Goal: Communication & Community: Answer question/provide support

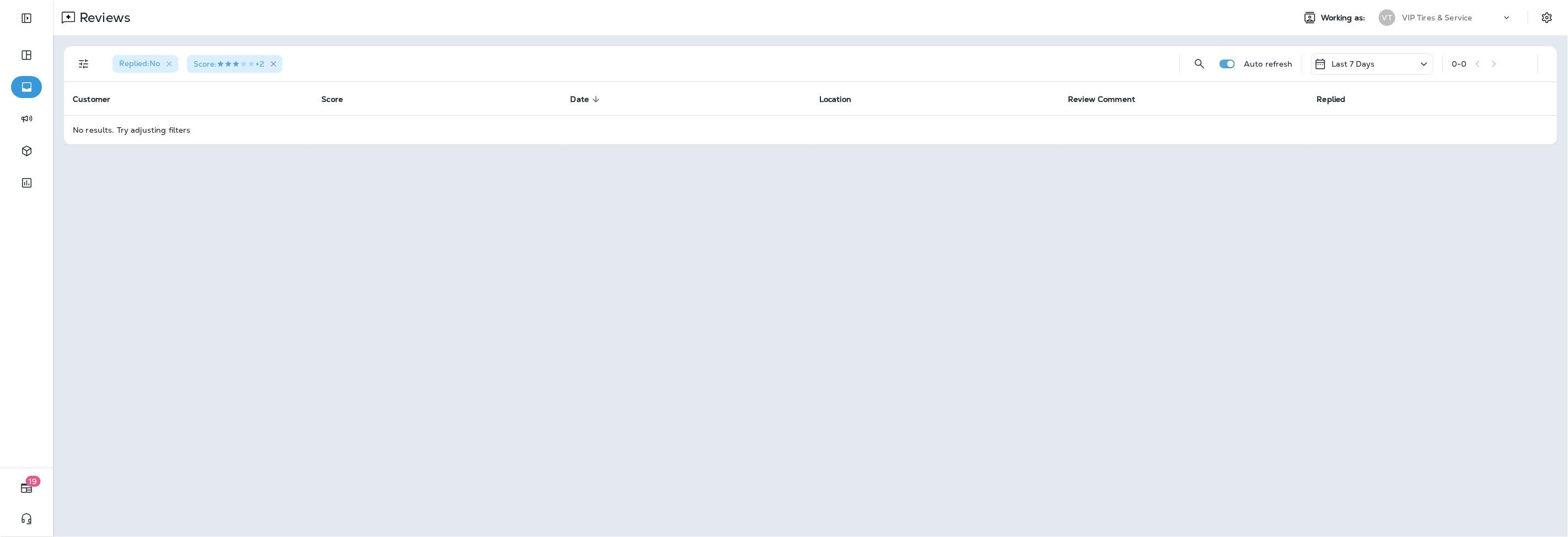
click at [277, 61] on icon "button" at bounding box center [274, 64] width 9 height 9
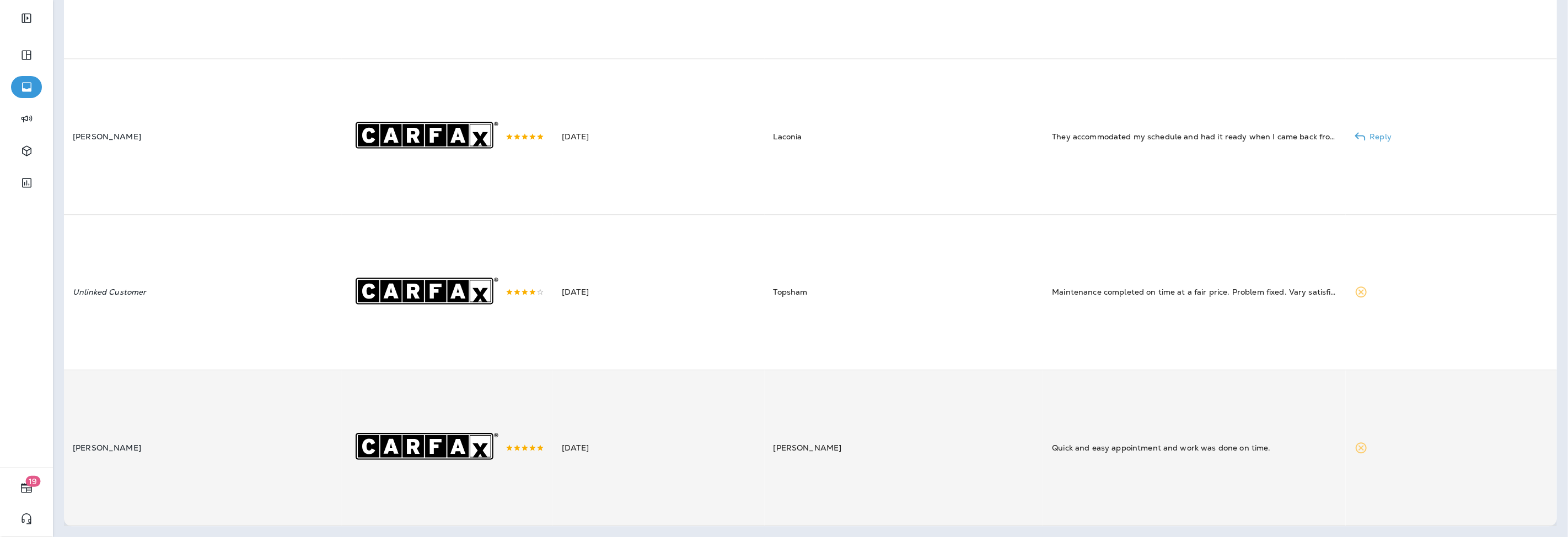
scroll to position [2670, 0]
click at [496, 477] on div ".st0{fill-rule:evenodd;clip-rule:evenodd;fill:#FFFFFF;} .st1{fill-rule:evenodd;…" at bounding box center [448, 447] width 193 height 155
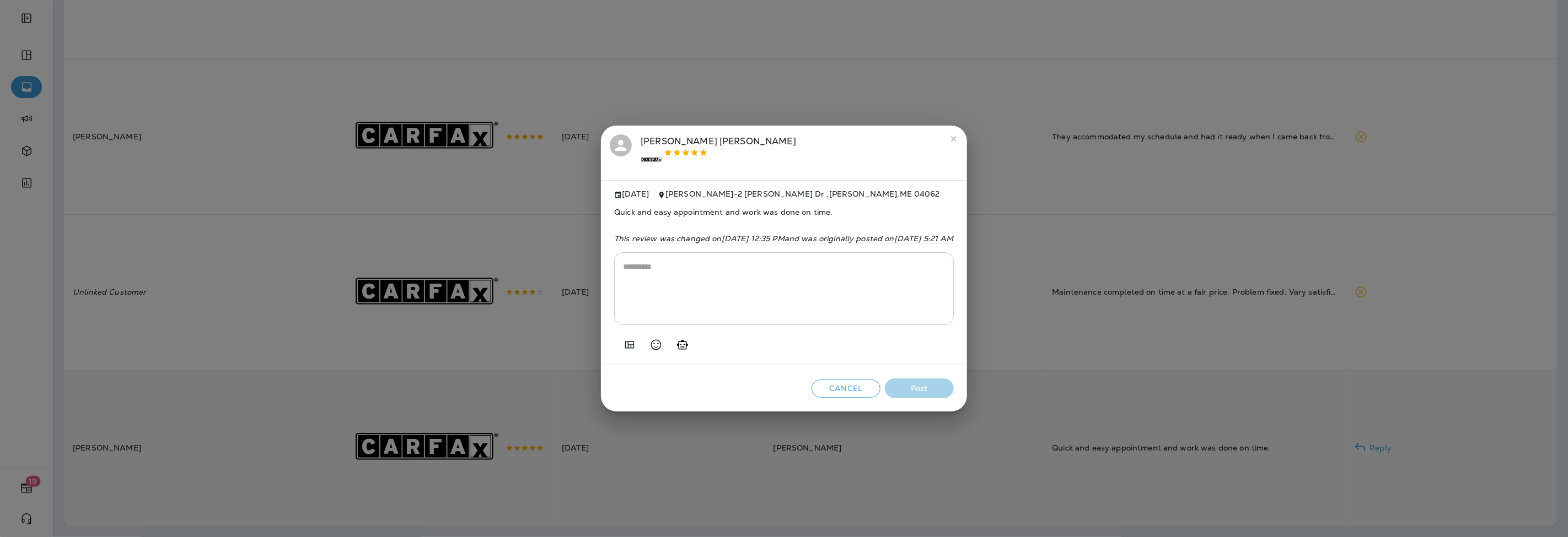
click at [614, 339] on div at bounding box center [627, 345] width 26 height 22
click at [623, 346] on icon "Add in a premade template" at bounding box center [629, 345] width 13 height 13
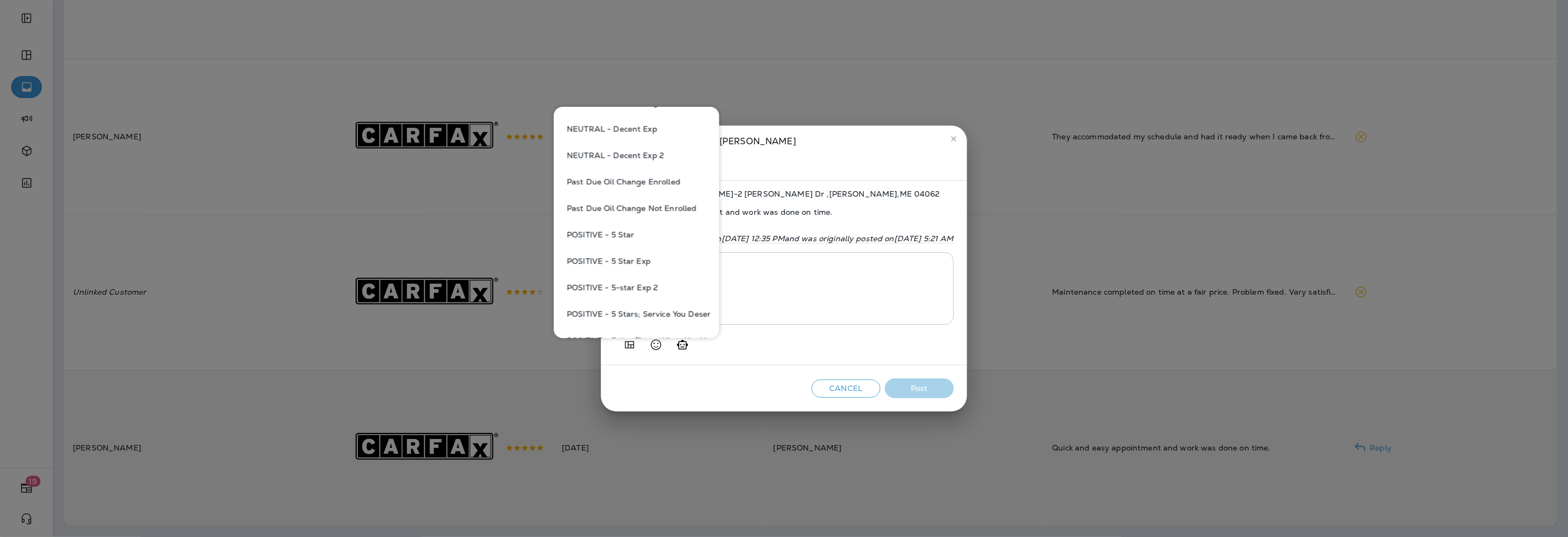
scroll to position [673, 0]
click at [609, 182] on button "POSITIVE - 5 Star" at bounding box center [636, 184] width 148 height 26
type textarea "**********"
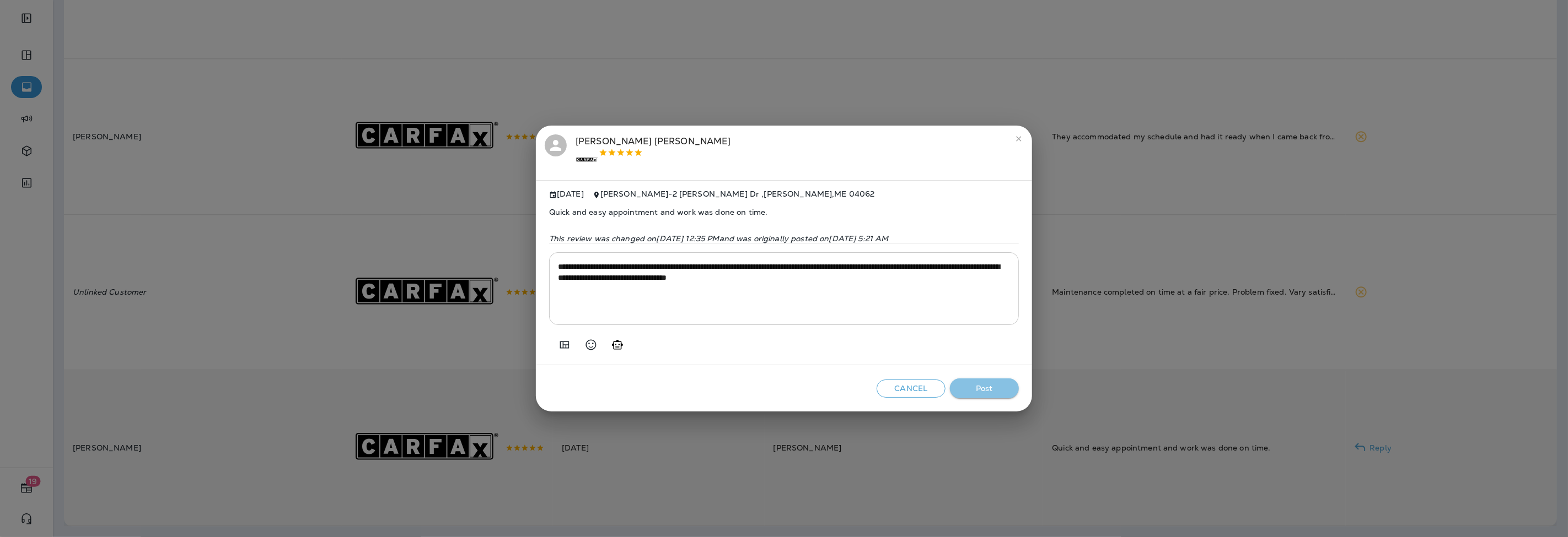
click at [996, 387] on button "Post" at bounding box center [984, 388] width 69 height 20
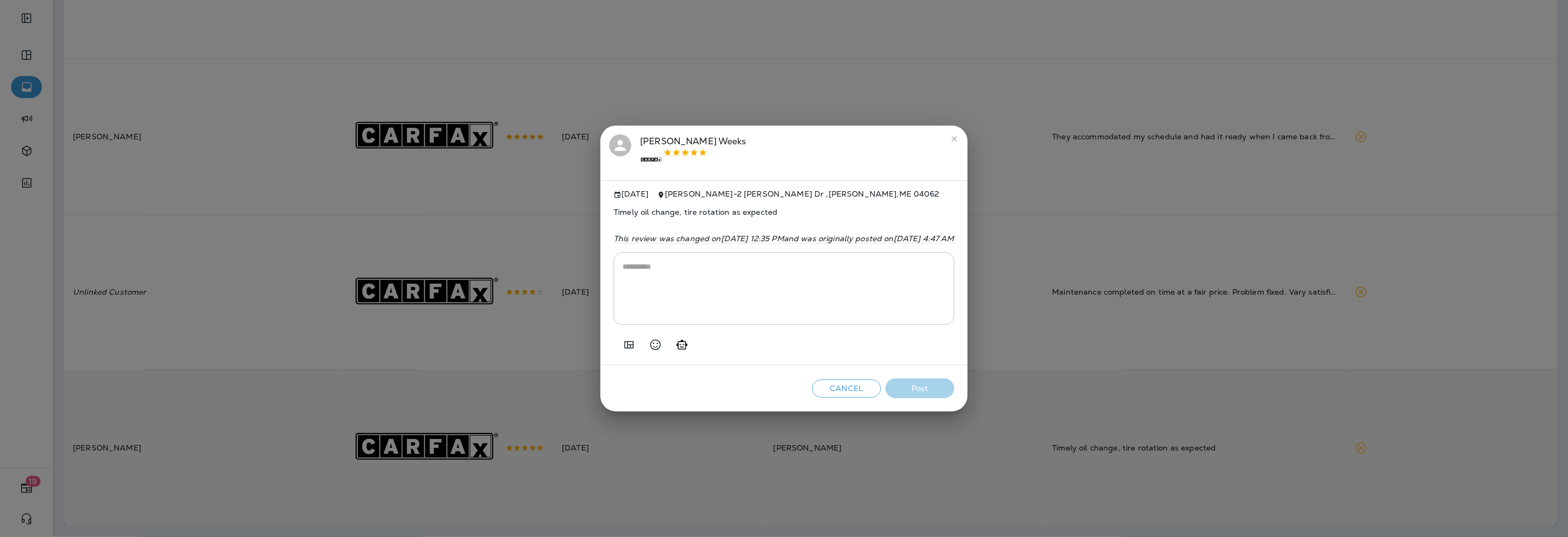
click at [625, 348] on icon "Add in a premade template" at bounding box center [629, 345] width 9 height 7
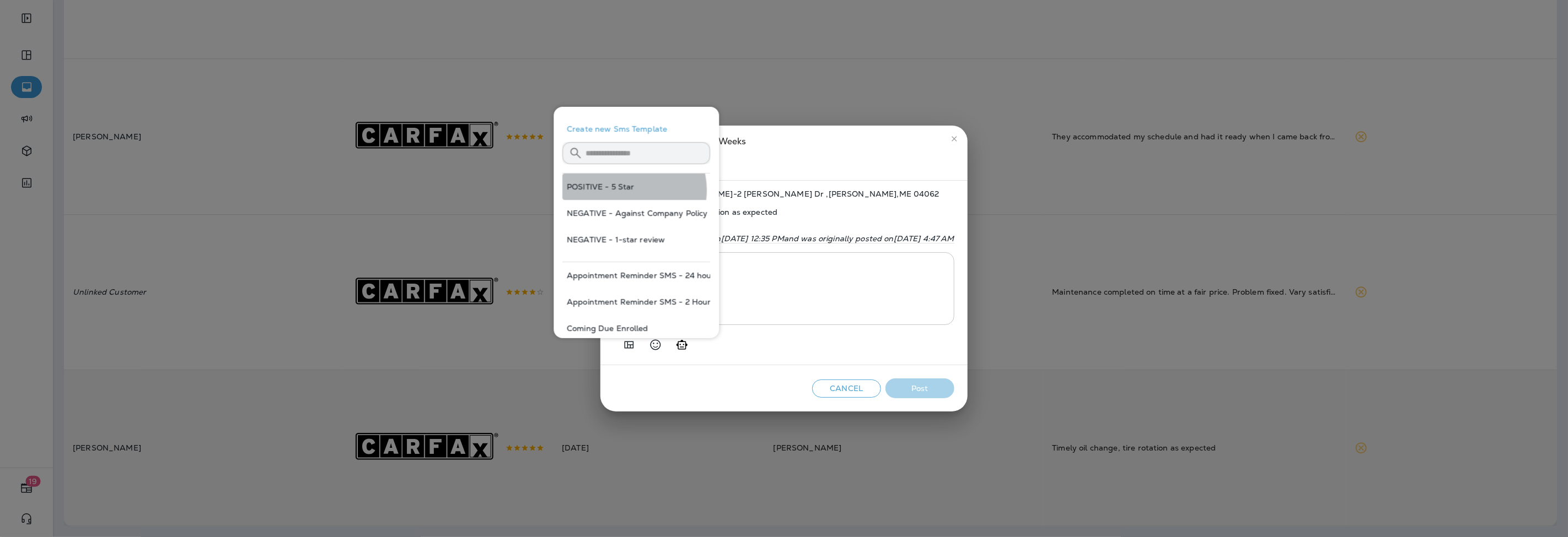
click at [631, 190] on button "POSITIVE - 5 Star" at bounding box center [636, 186] width 148 height 26
type textarea "**********"
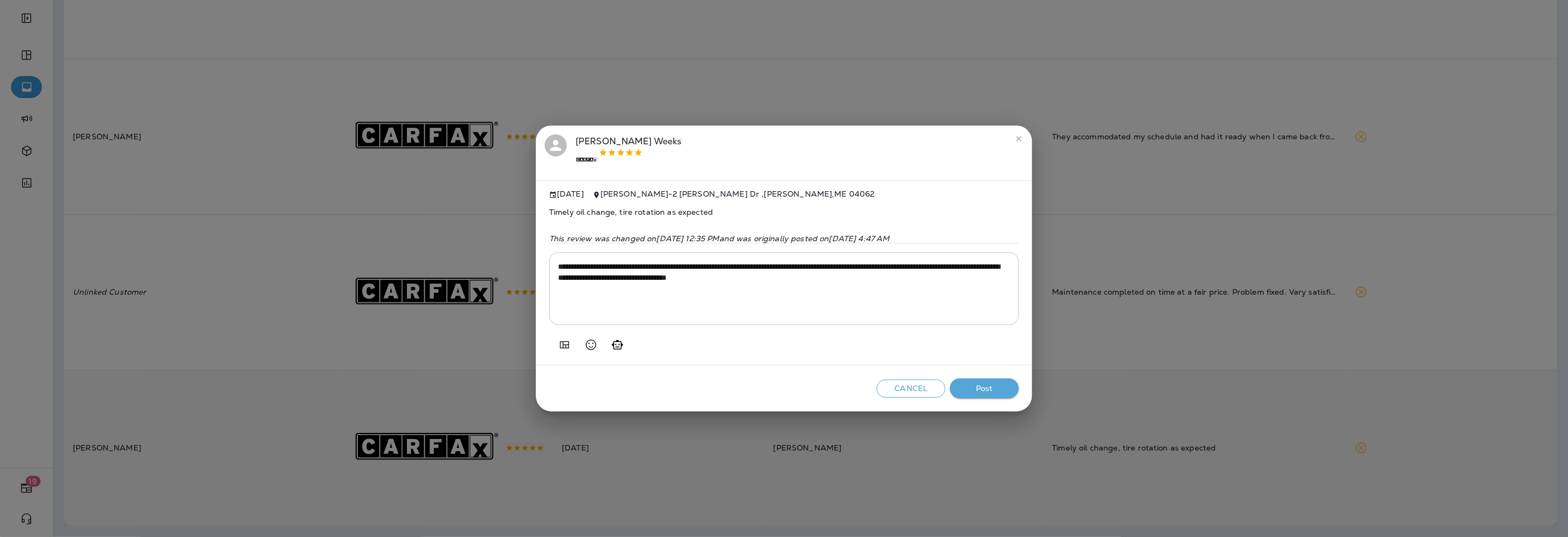
click at [999, 393] on button "Post" at bounding box center [984, 388] width 69 height 20
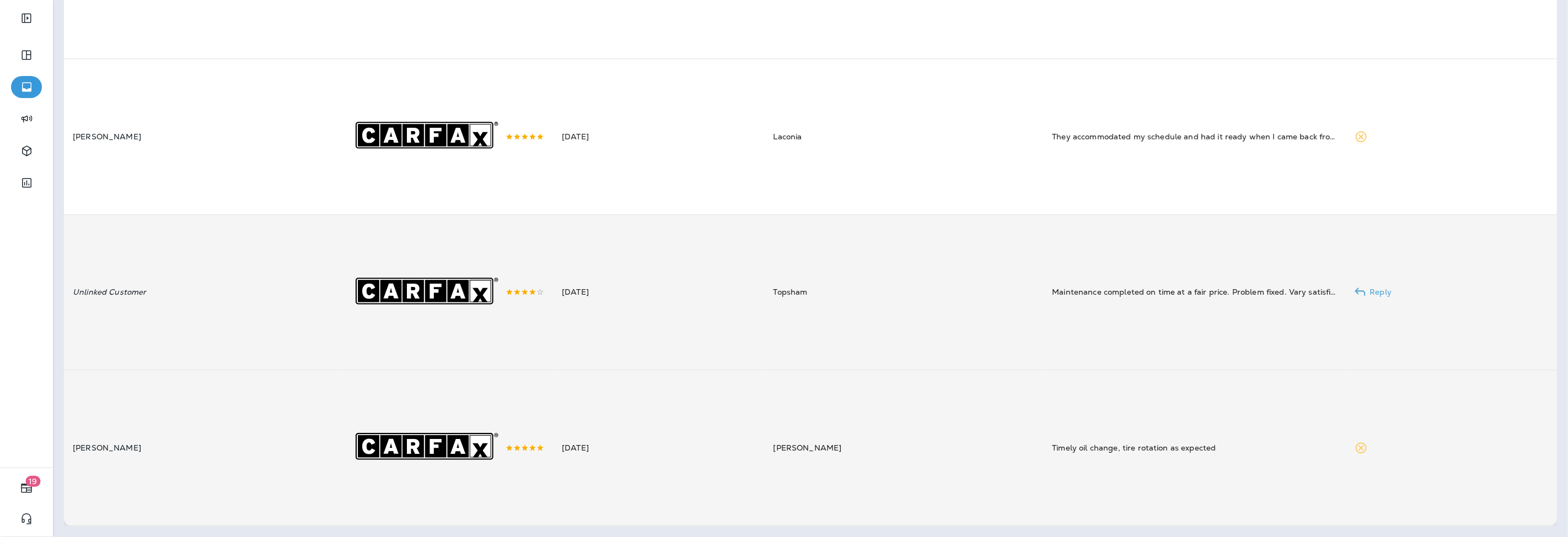
click at [590, 308] on td "[DATE]" at bounding box center [658, 292] width 211 height 156
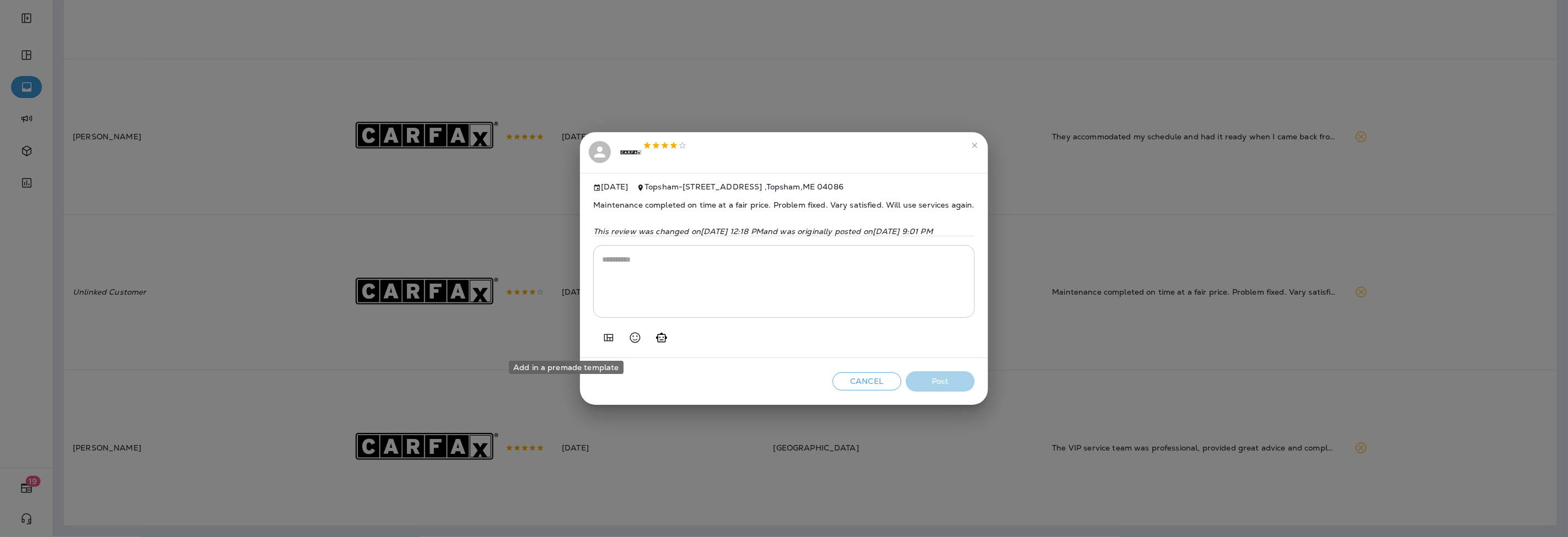
click at [602, 340] on icon "Add in a premade template" at bounding box center [609, 338] width 13 height 13
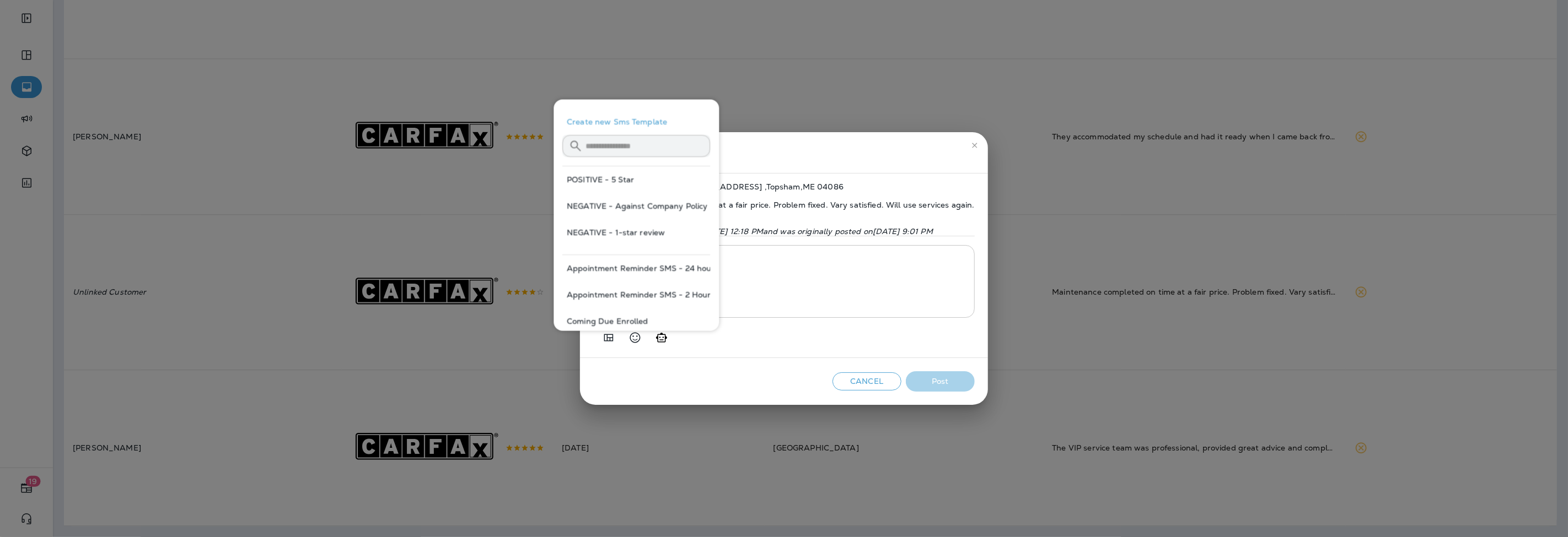
click at [627, 178] on button "POSITIVE - 5 Star" at bounding box center [636, 179] width 148 height 26
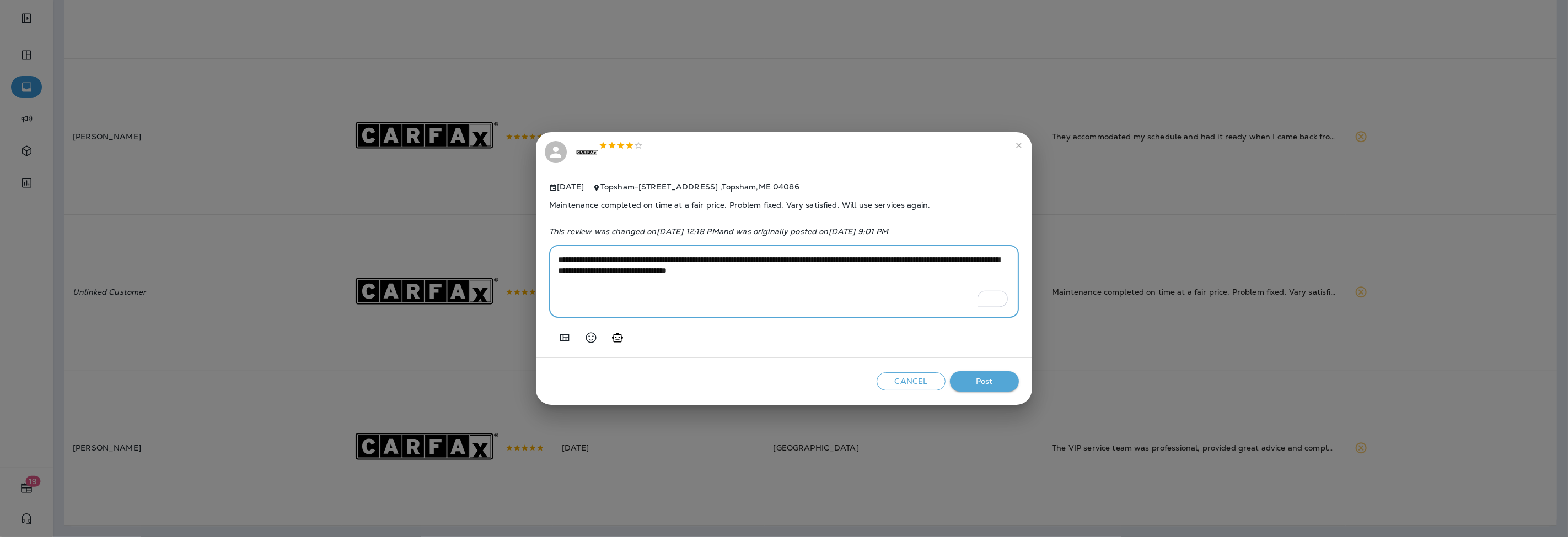
drag, startPoint x: 917, startPoint y: 261, endPoint x: 817, endPoint y: 261, distance: 100.0
click at [817, 261] on textarea "**********" at bounding box center [784, 282] width 452 height 55
type textarea "**********"
click at [991, 381] on button "Post" at bounding box center [984, 381] width 69 height 20
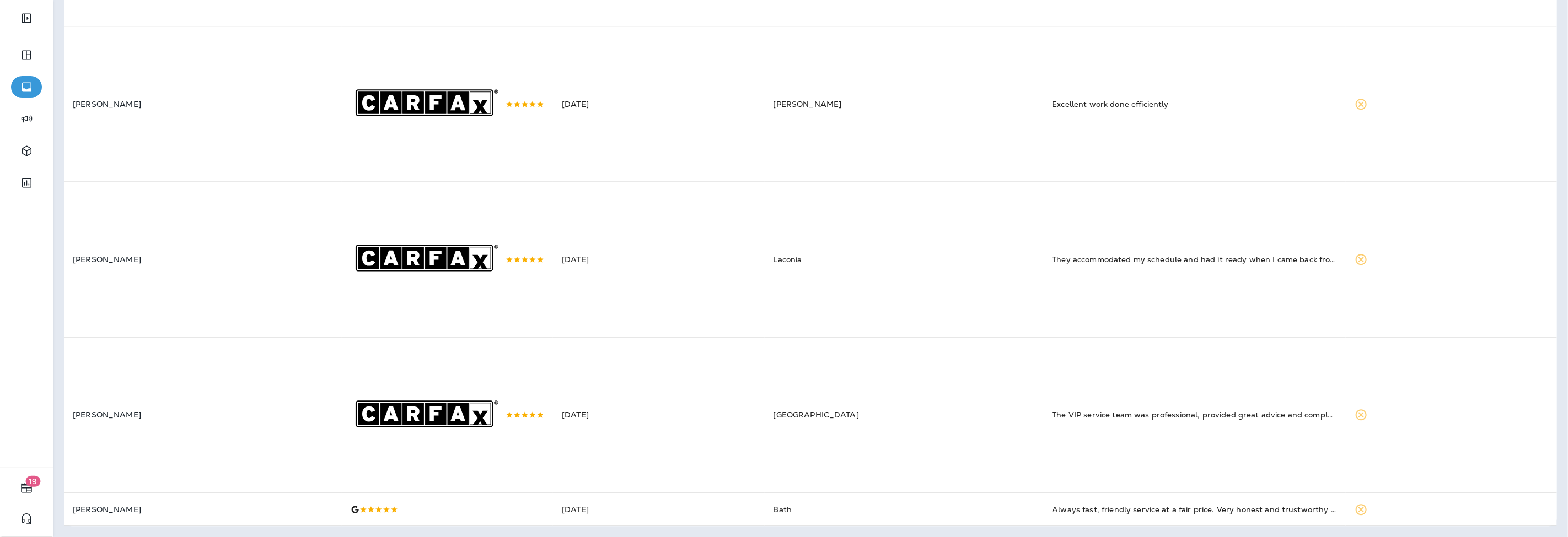
scroll to position [2593, 0]
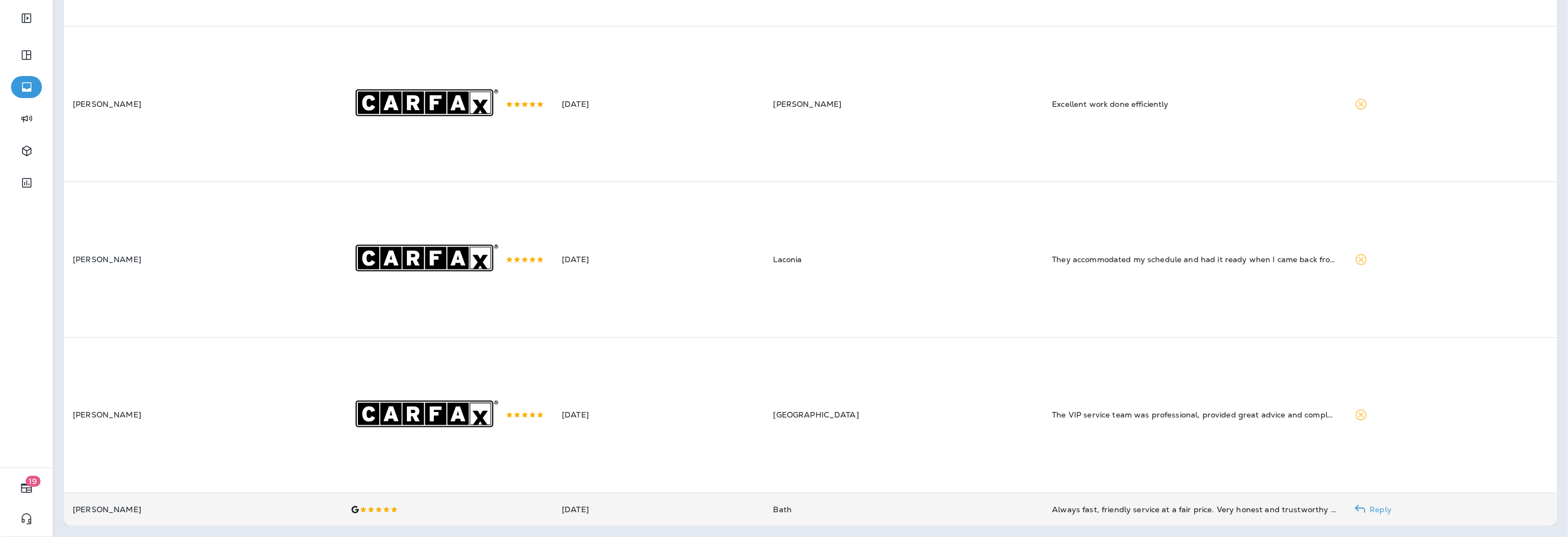
click at [428, 507] on div at bounding box center [448, 509] width 193 height 9
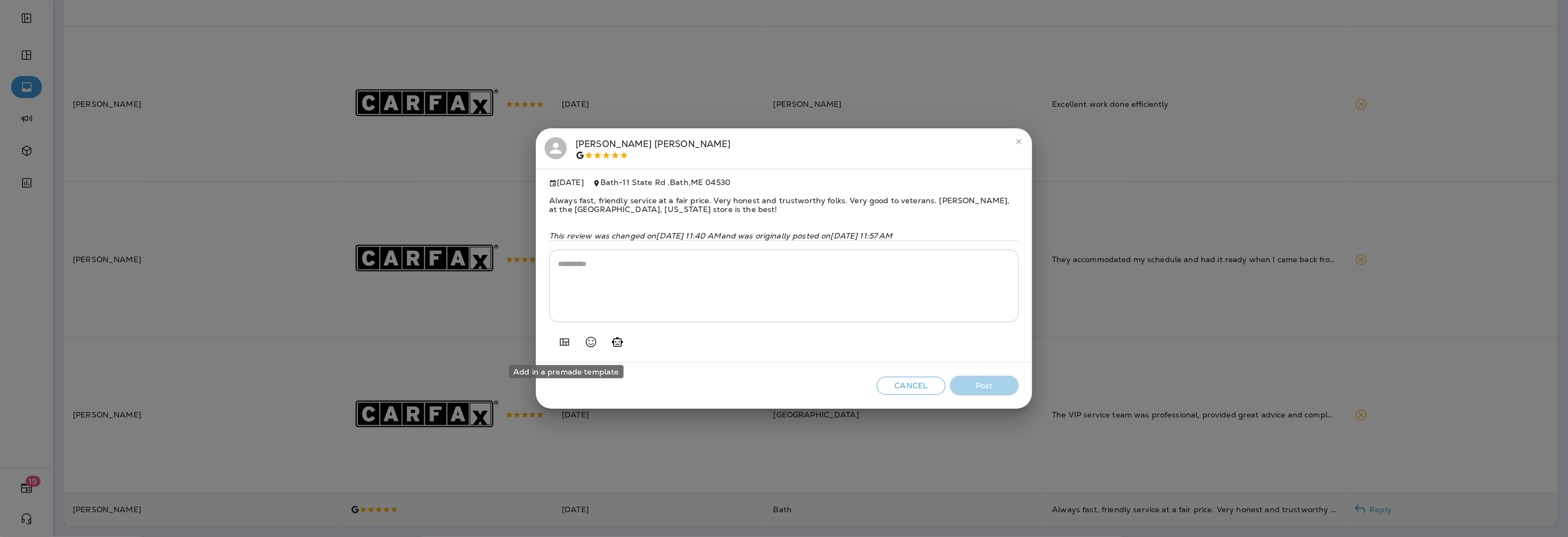
click at [564, 345] on icon "Add in a premade template" at bounding box center [565, 342] width 13 height 13
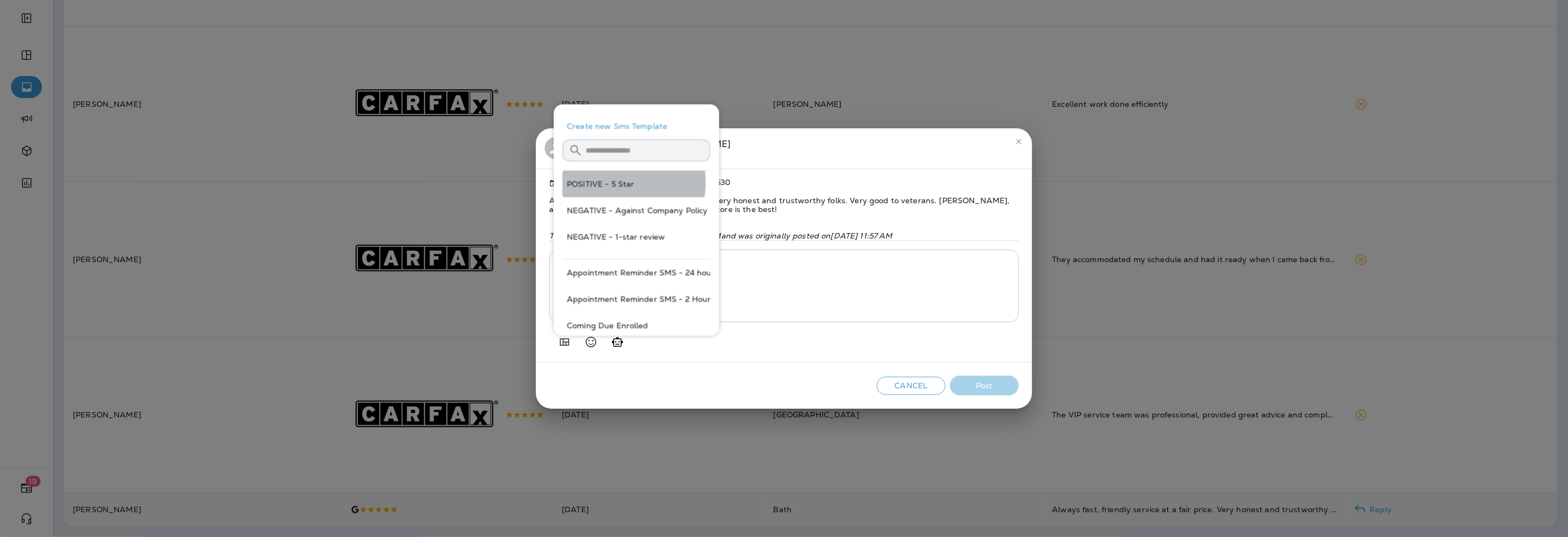
click at [614, 183] on button "POSITIVE - 5 Star" at bounding box center [636, 184] width 148 height 26
type textarea "**********"
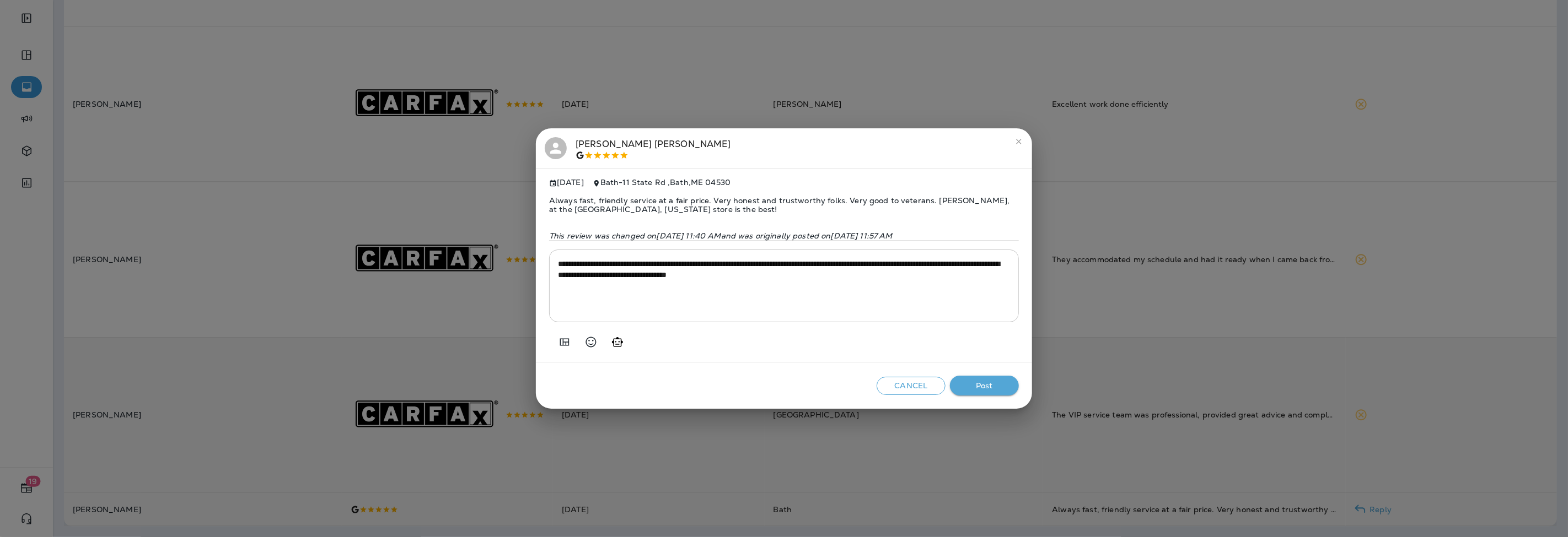
click at [1000, 389] on button "Post" at bounding box center [984, 385] width 69 height 20
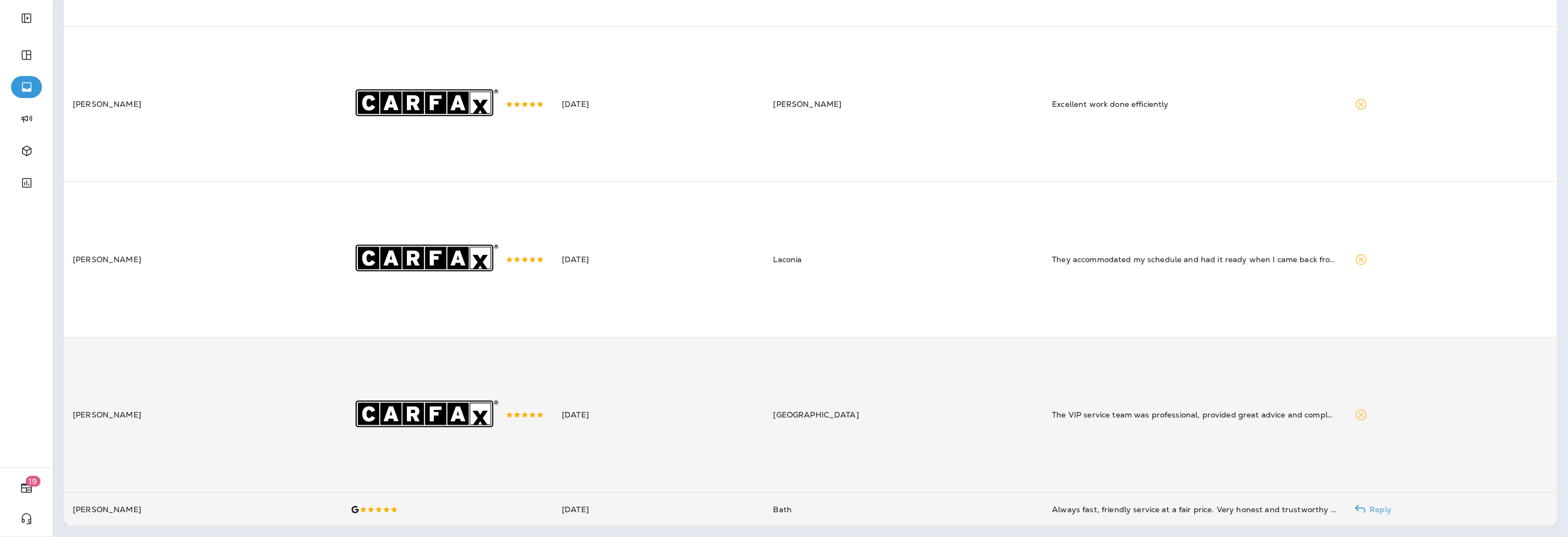
click at [659, 414] on td "[DATE]" at bounding box center [658, 415] width 211 height 156
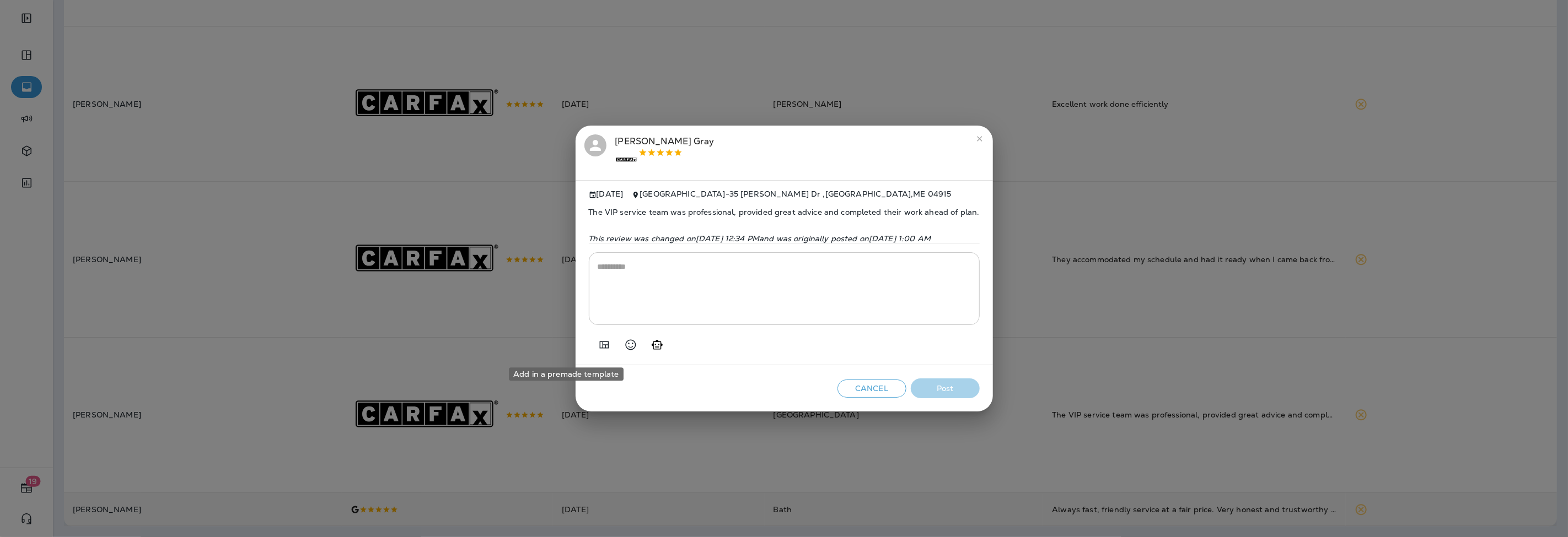
click at [598, 347] on icon "Add in a premade template" at bounding box center [605, 345] width 13 height 13
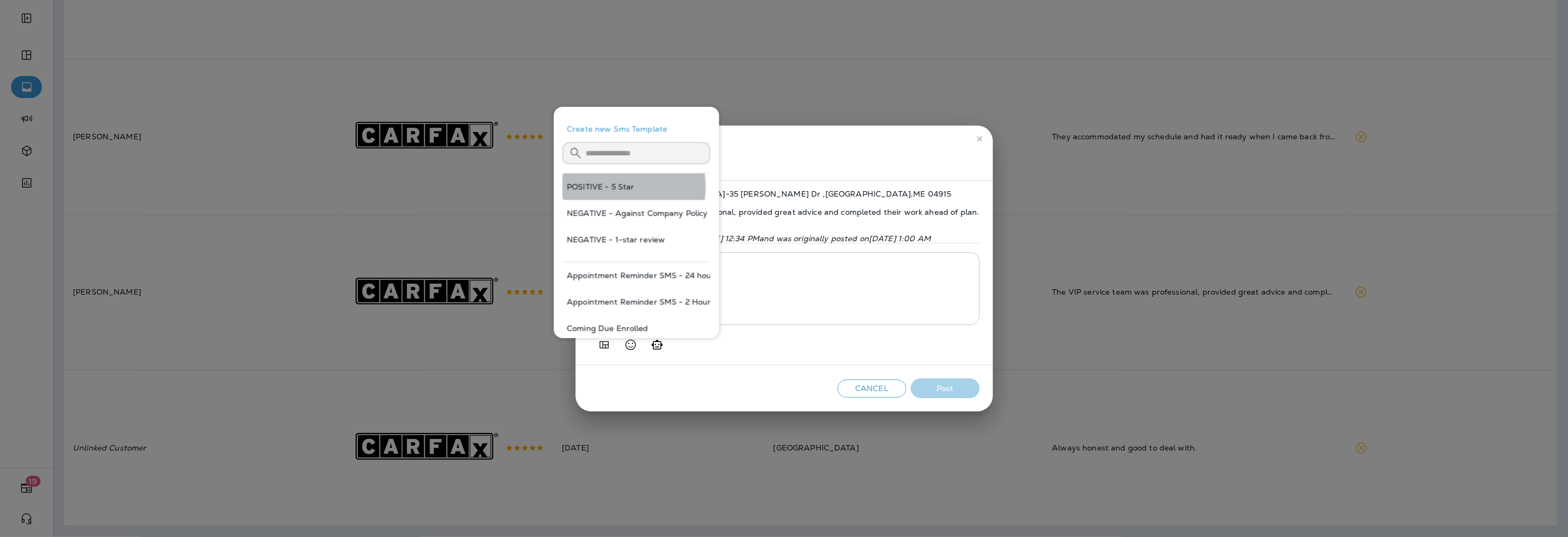
click at [620, 187] on button "POSITIVE - 5 Star" at bounding box center [636, 186] width 148 height 26
type textarea "**********"
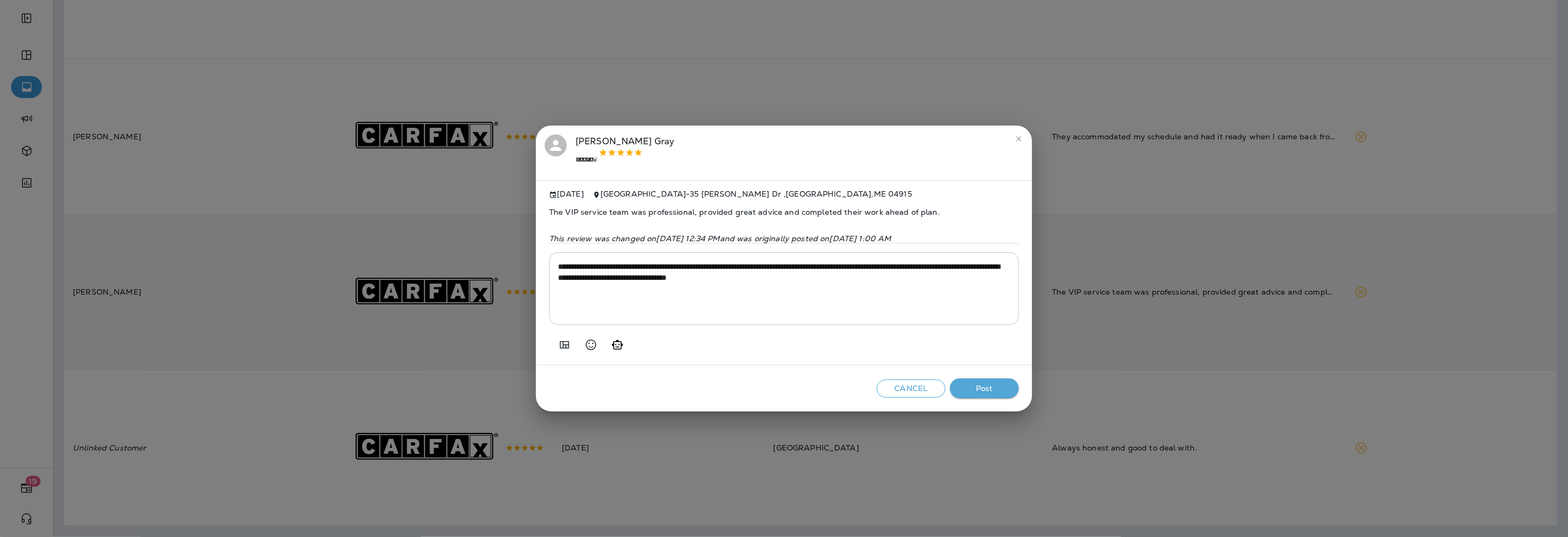
click at [993, 387] on button "Post" at bounding box center [984, 388] width 69 height 20
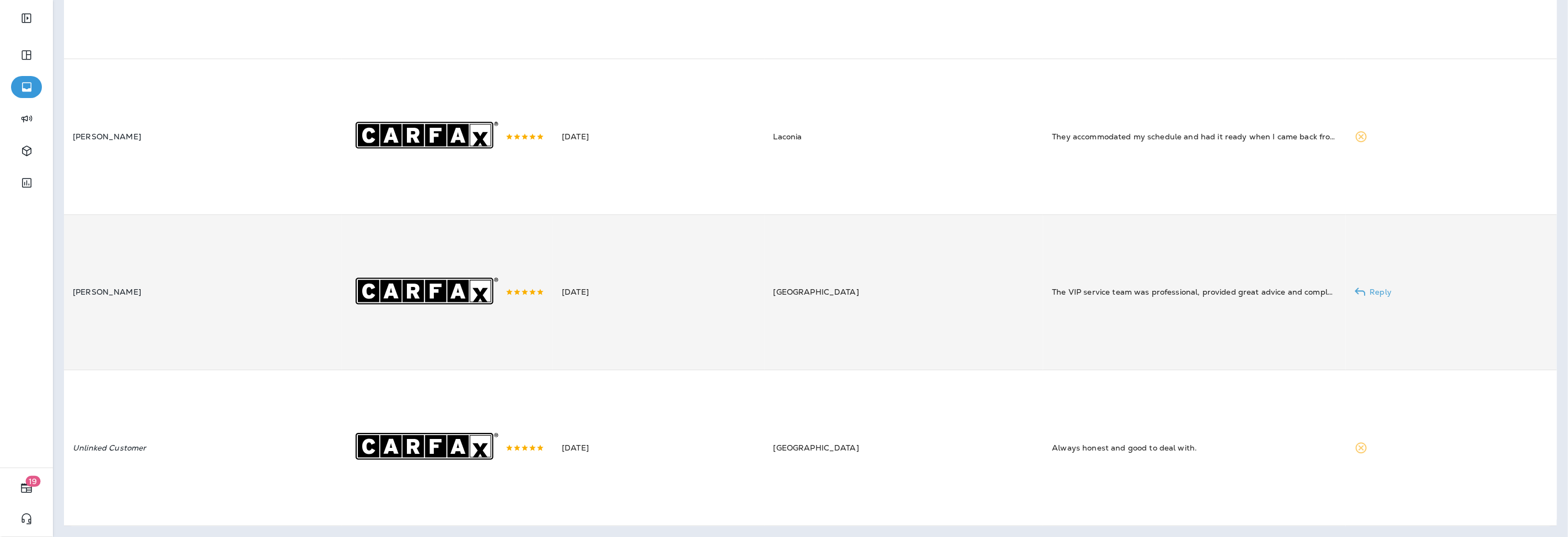
click at [641, 369] on td "[DATE]" at bounding box center [658, 292] width 211 height 156
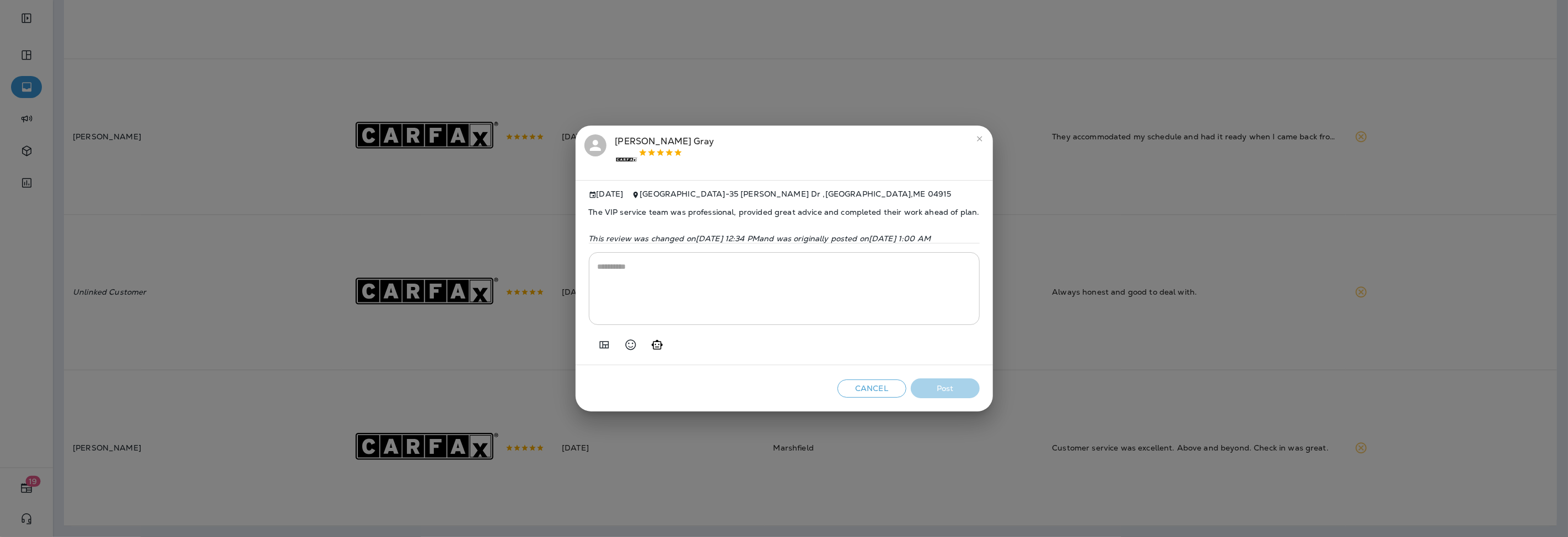
click at [982, 136] on icon "close" at bounding box center [979, 138] width 5 height 5
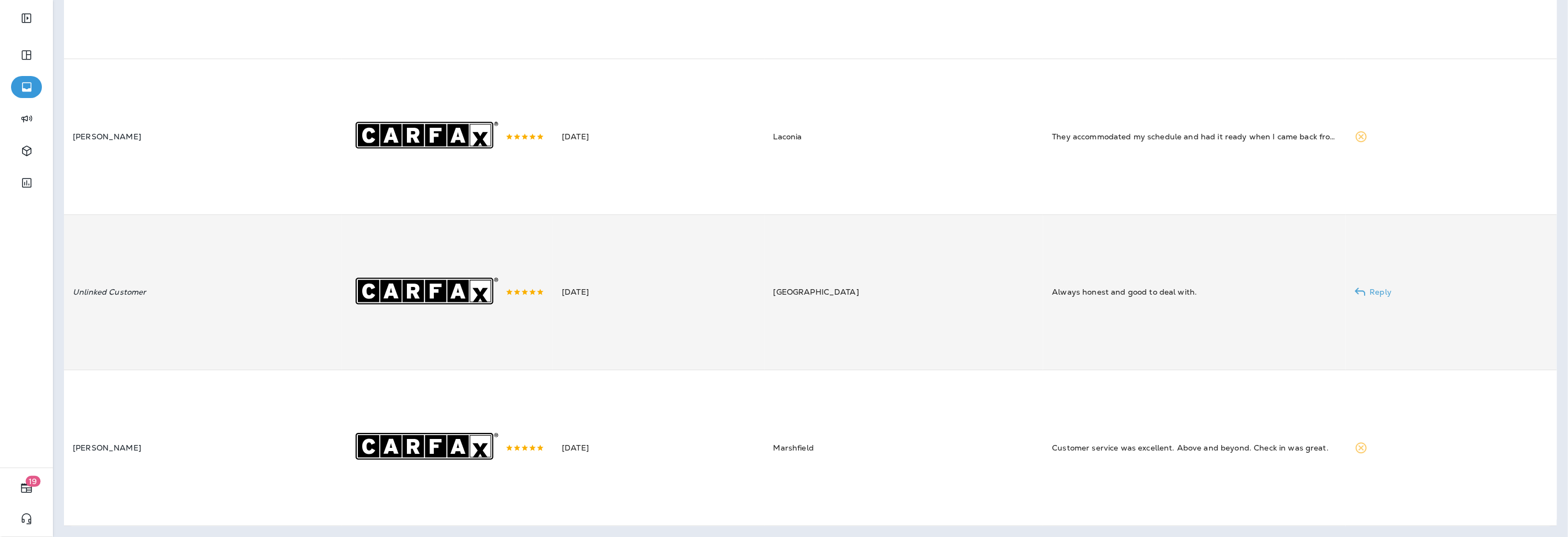
click at [511, 363] on div ".st0{fill-rule:evenodd;clip-rule:evenodd;fill:#FFFFFF;} .st1{fill-rule:evenodd;…" at bounding box center [448, 292] width 193 height 155
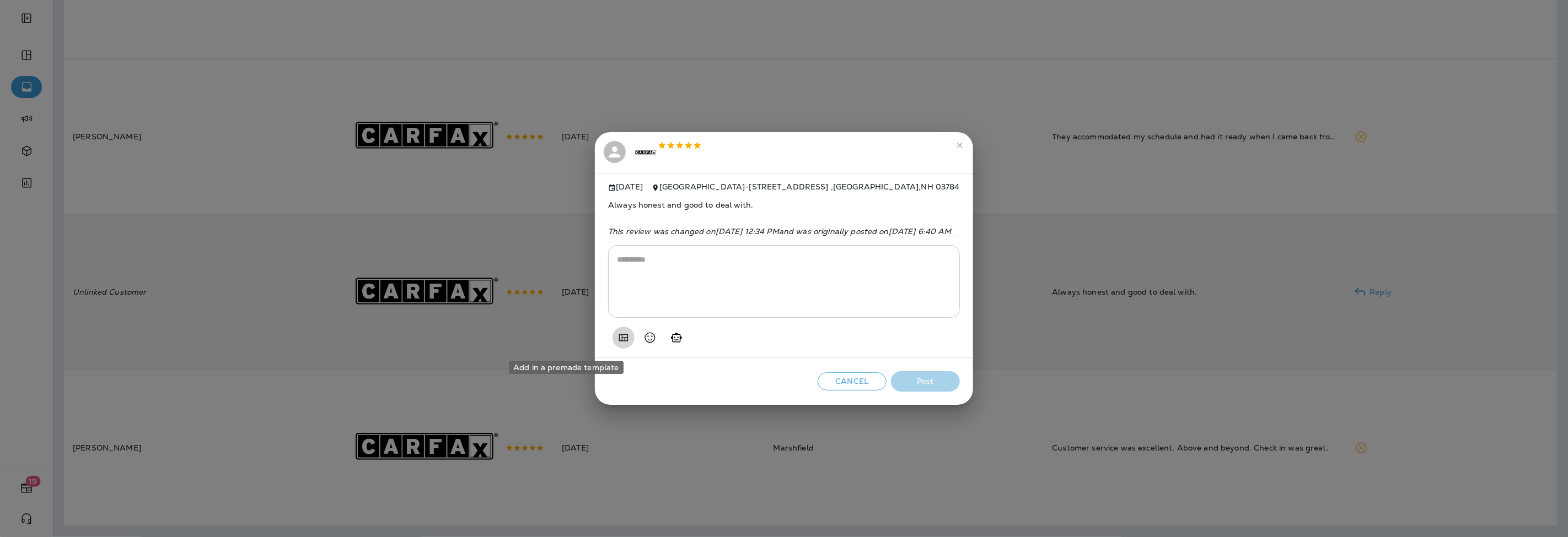
click at [613, 341] on button "Add in a premade template" at bounding box center [623, 337] width 22 height 22
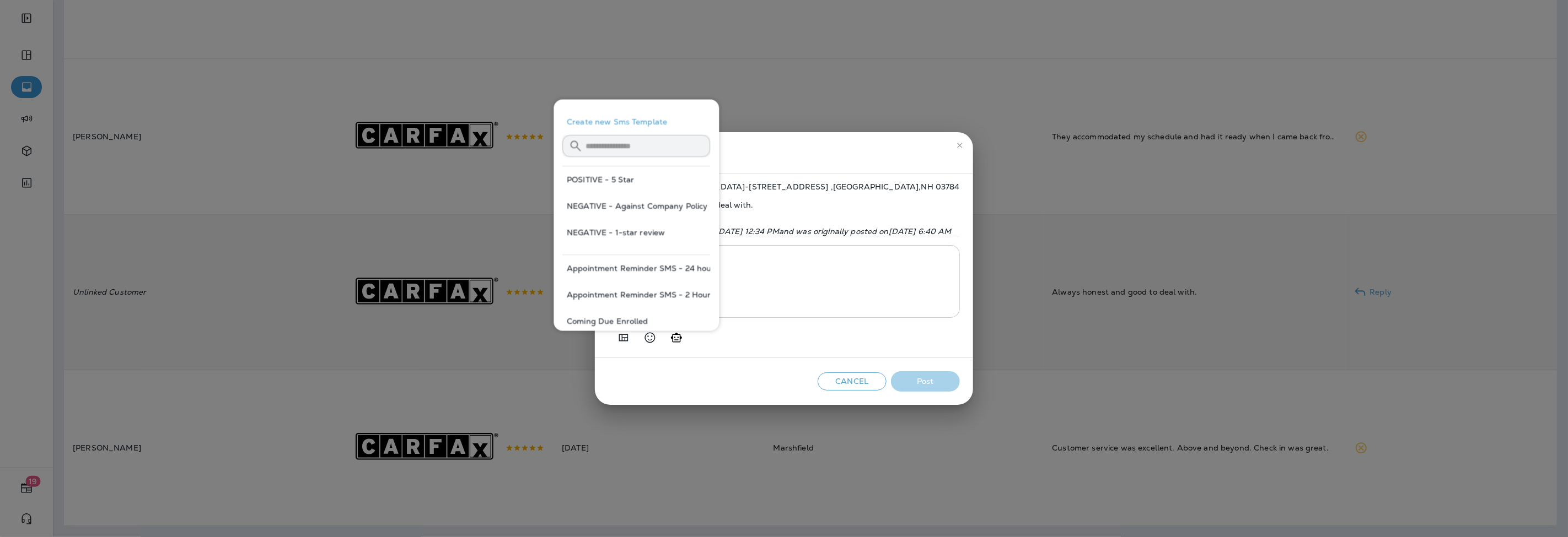
click at [626, 182] on button "POSITIVE - 5 Star" at bounding box center [636, 179] width 148 height 26
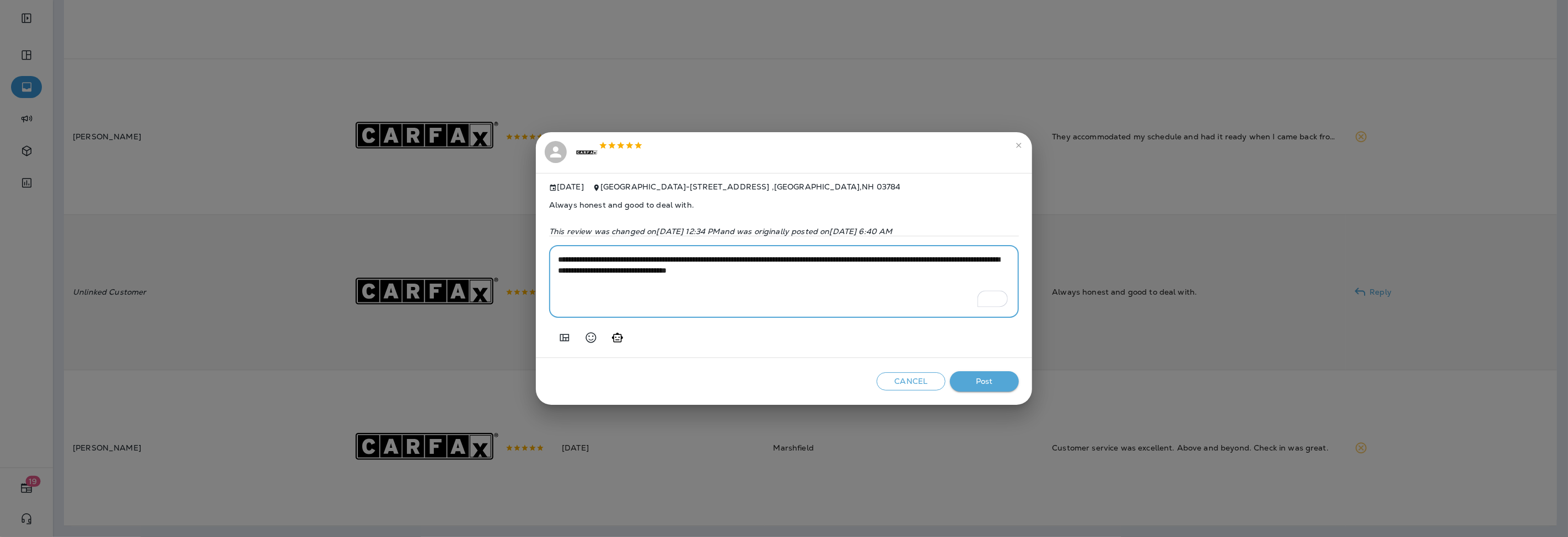
drag, startPoint x: 914, startPoint y: 263, endPoint x: 817, endPoint y: 254, distance: 97.4
click at [817, 254] on div "**********" at bounding box center [784, 282] width 470 height 72
type textarea "**********"
click at [985, 377] on button "Post" at bounding box center [984, 381] width 69 height 20
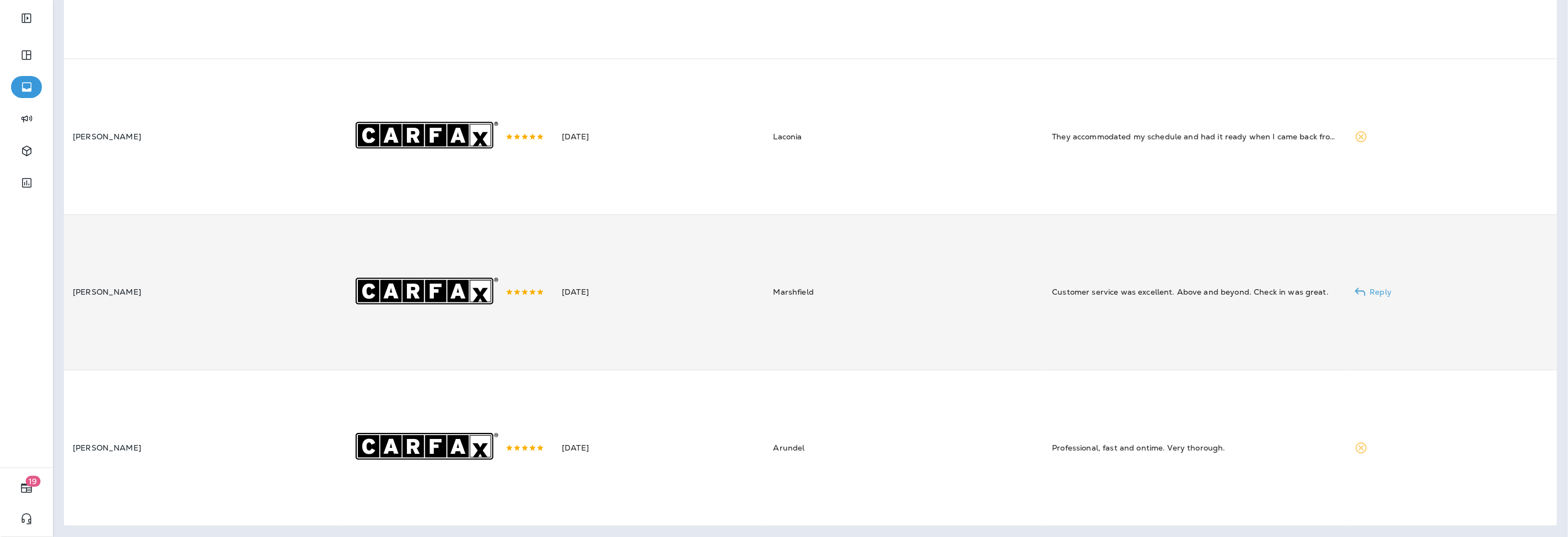
click at [862, 369] on td "Marshfield" at bounding box center [904, 292] width 279 height 156
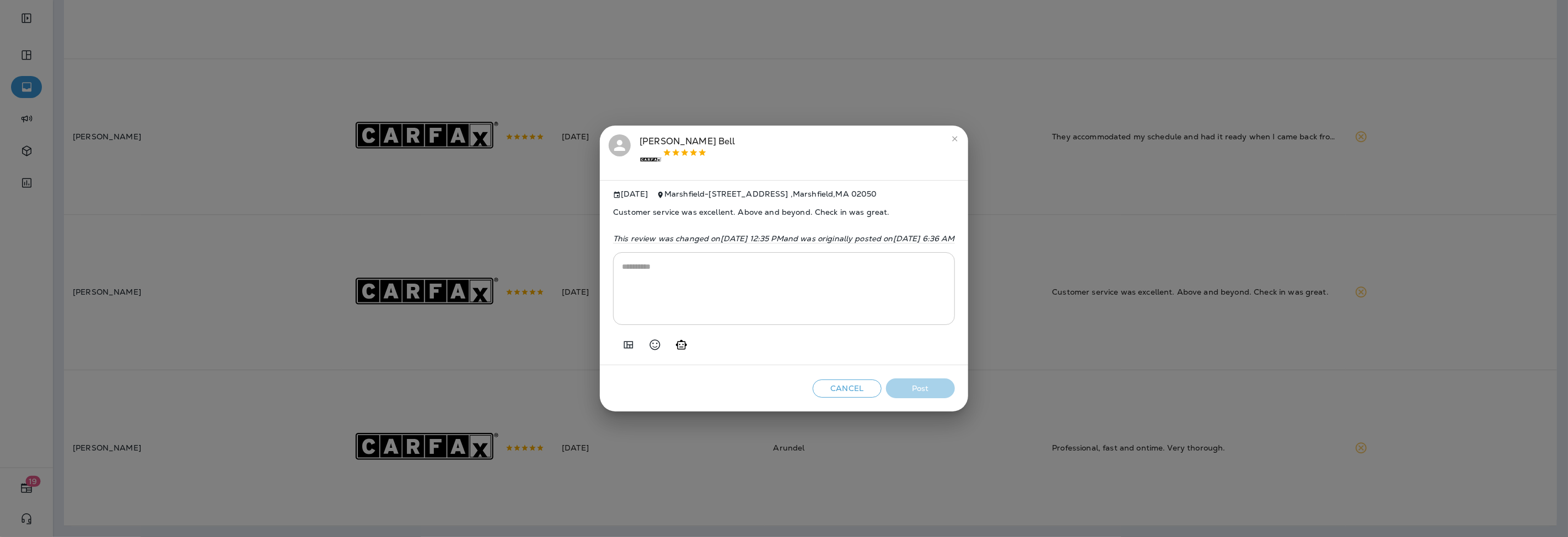
click at [624, 348] on icon "Add in a premade template" at bounding box center [629, 345] width 9 height 7
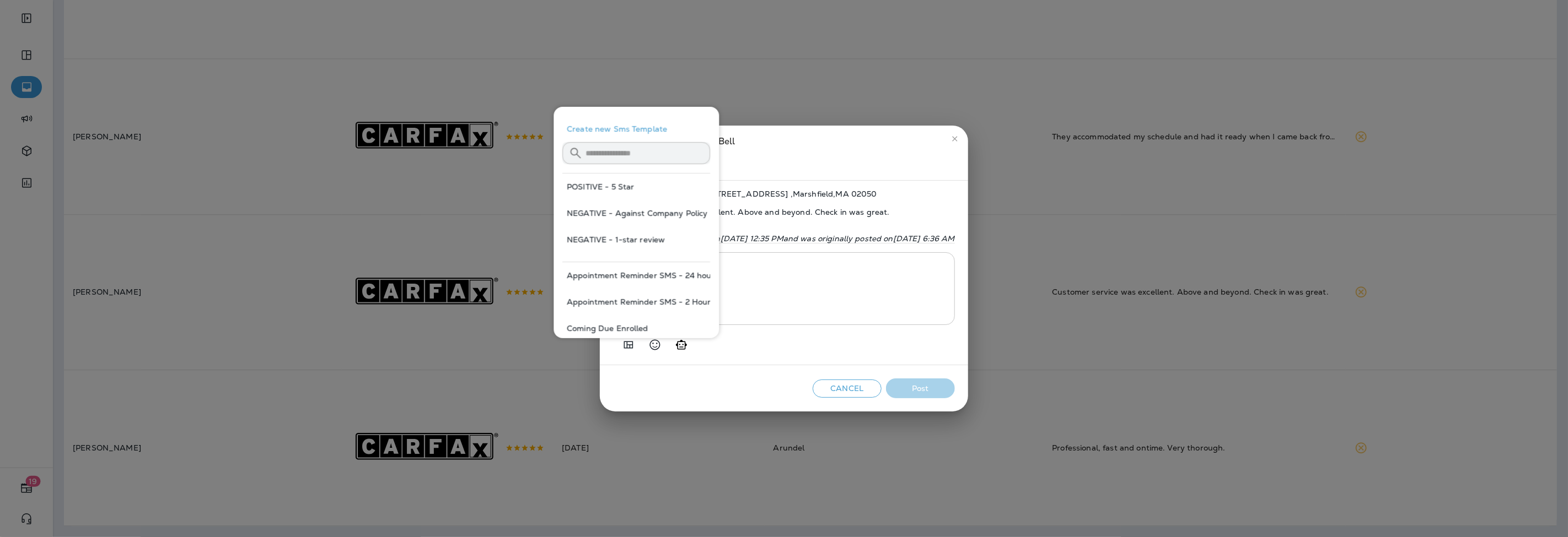
click at [608, 185] on button "POSITIVE - 5 Star" at bounding box center [636, 186] width 148 height 26
type textarea "**********"
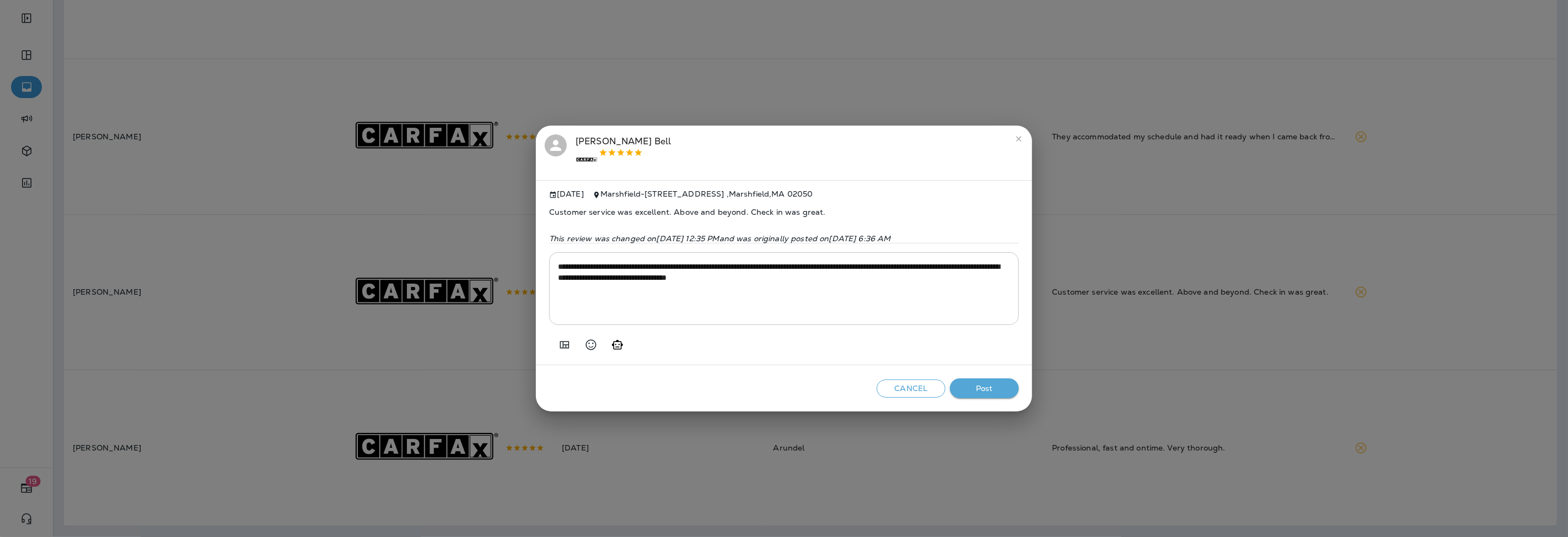
click at [1000, 394] on button "Post" at bounding box center [984, 388] width 69 height 20
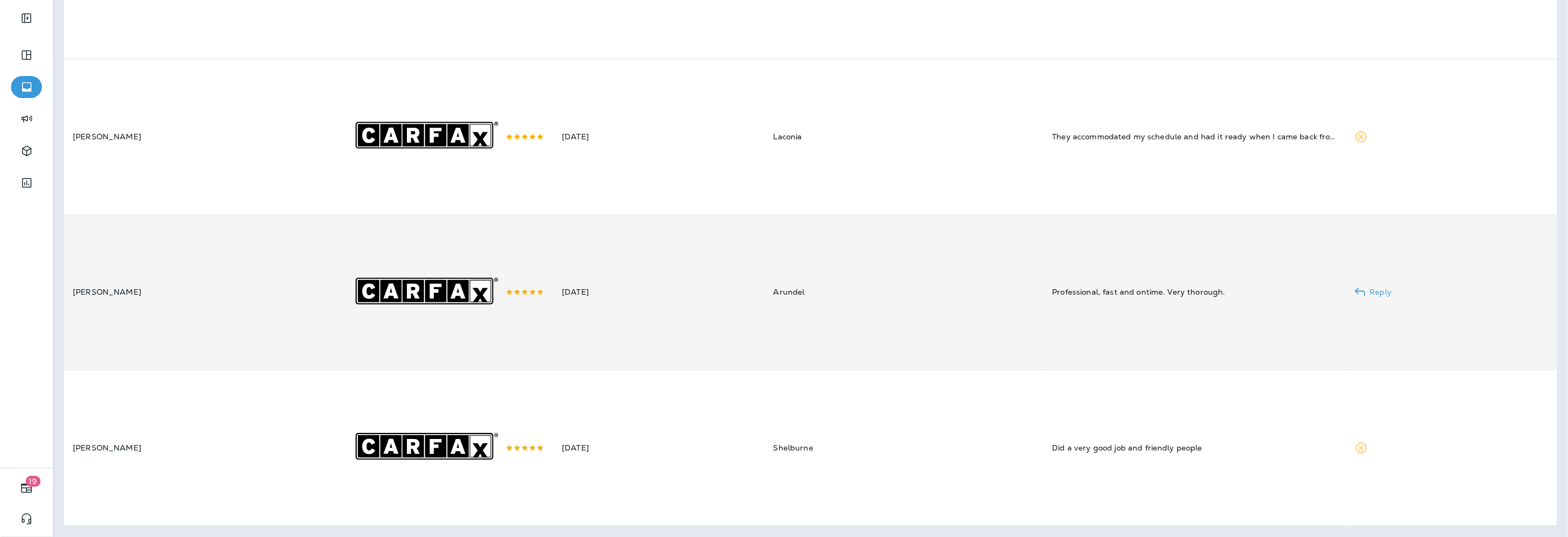
click at [654, 365] on td "[DATE]" at bounding box center [658, 292] width 211 height 156
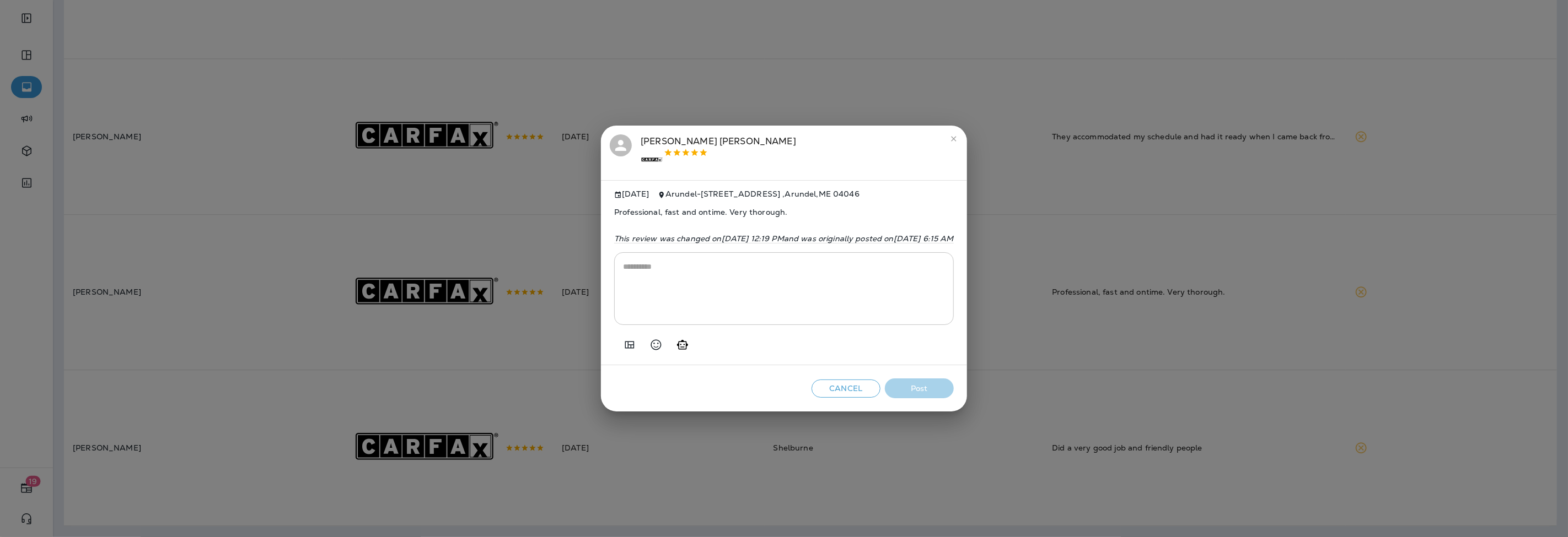
click at [619, 348] on button "Add in a premade template" at bounding box center [629, 345] width 22 height 22
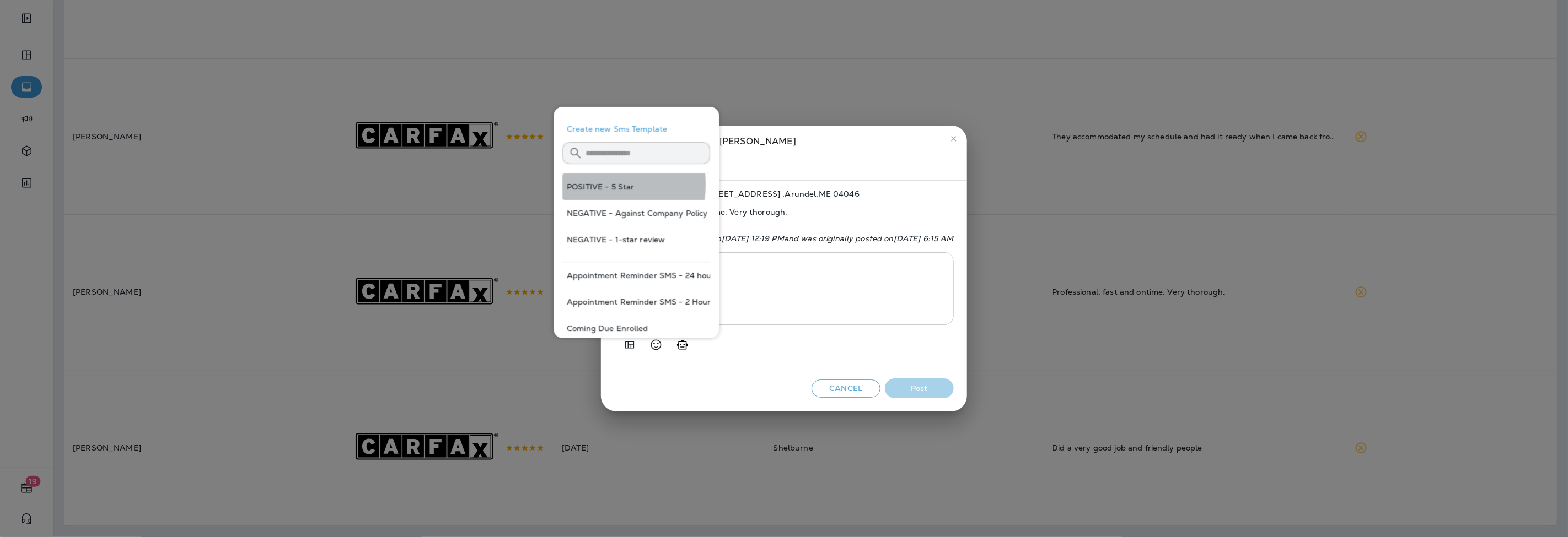
click at [598, 185] on button "POSITIVE - 5 Star" at bounding box center [636, 186] width 148 height 26
type textarea "**********"
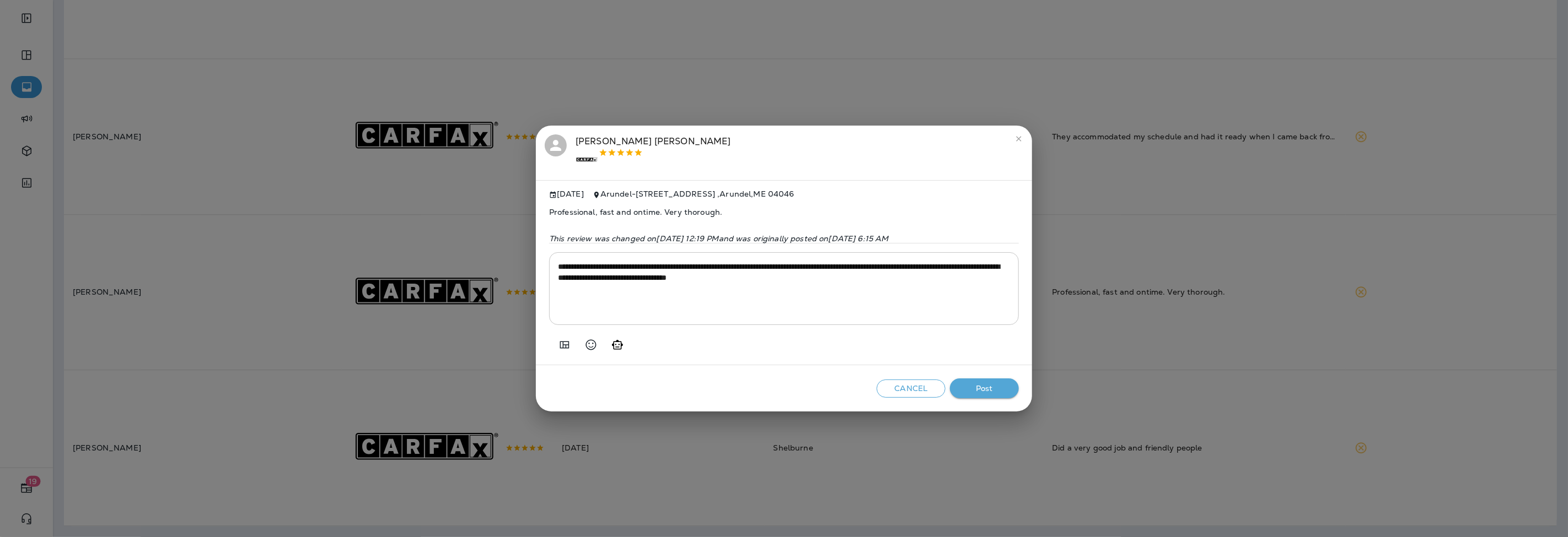
click at [994, 392] on button "Post" at bounding box center [984, 388] width 69 height 20
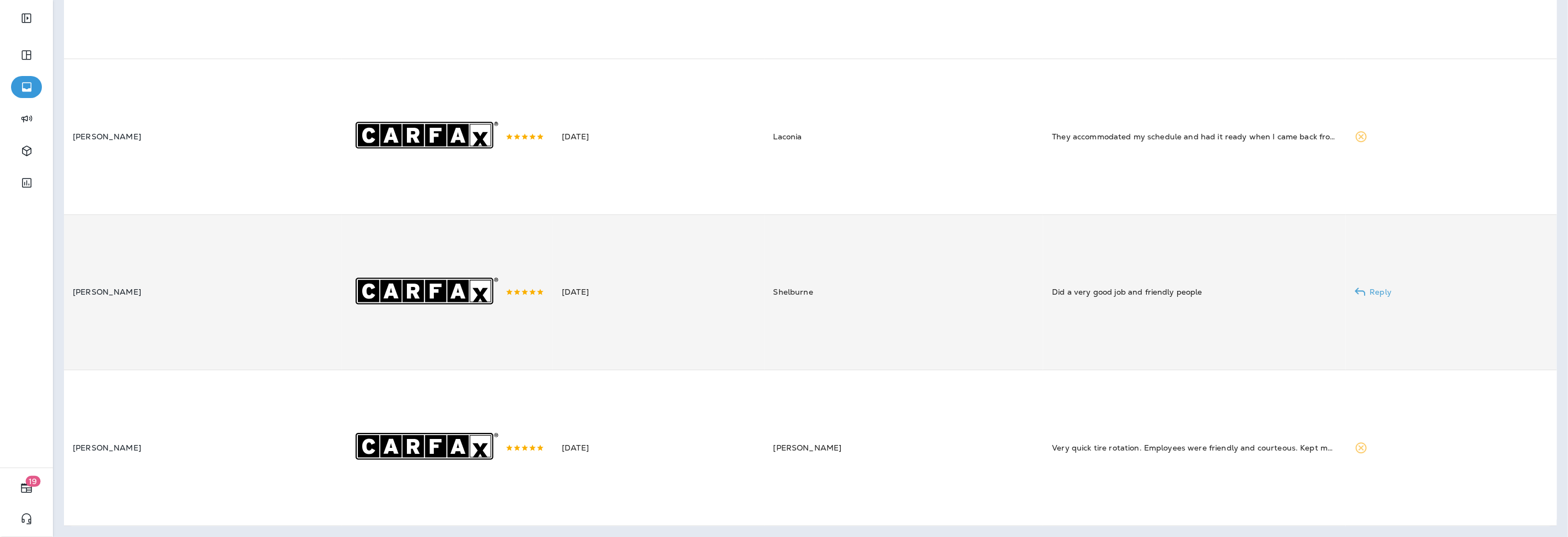
click at [702, 369] on td "[DATE]" at bounding box center [658, 292] width 211 height 156
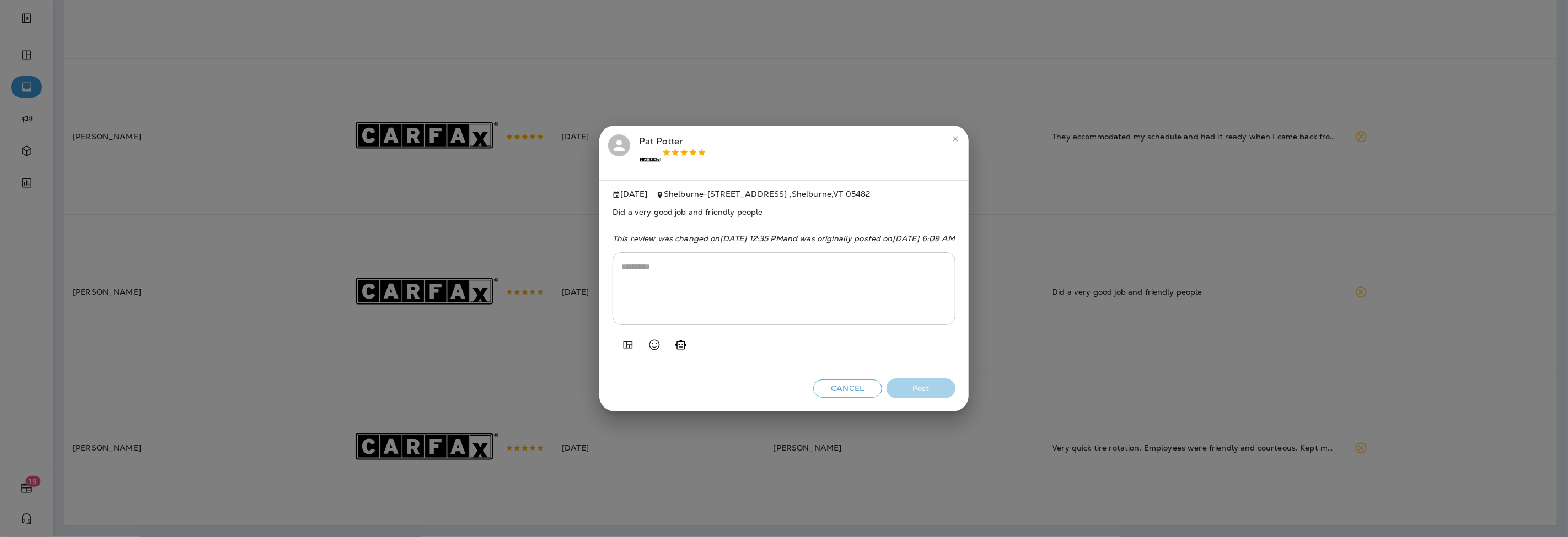
click at [617, 347] on button "Add in a premade template" at bounding box center [627, 345] width 22 height 22
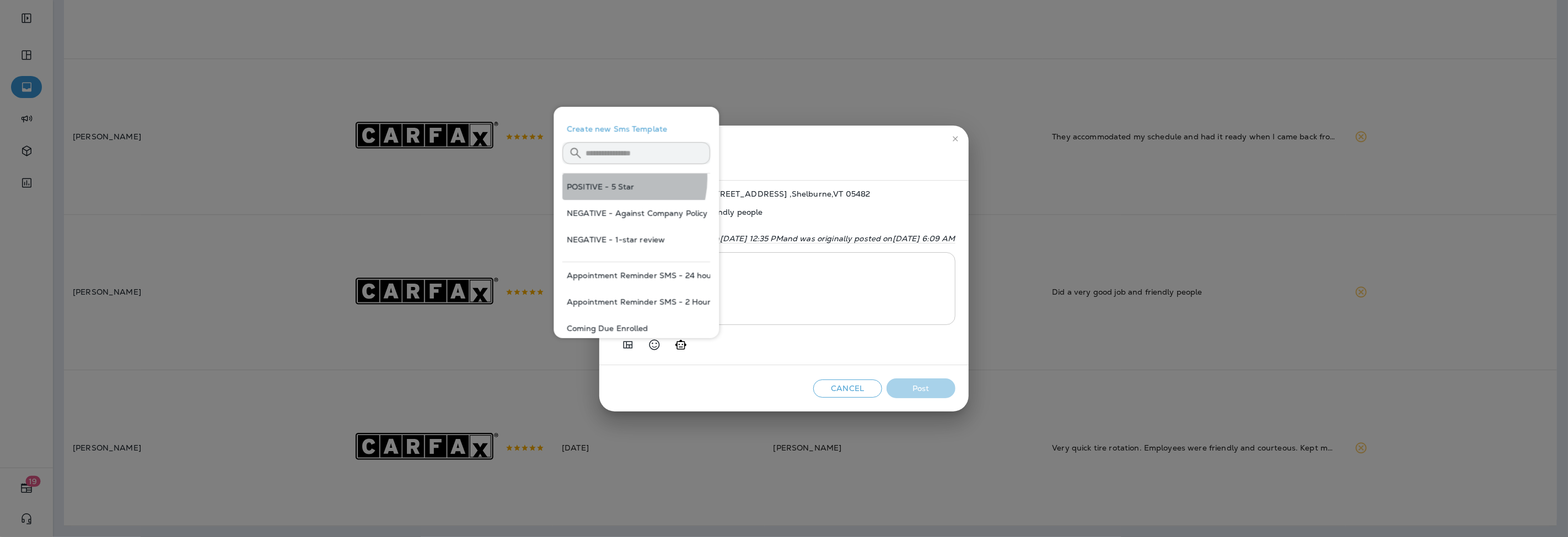
click at [611, 179] on button "POSITIVE - 5 Star" at bounding box center [636, 186] width 148 height 26
type textarea "**********"
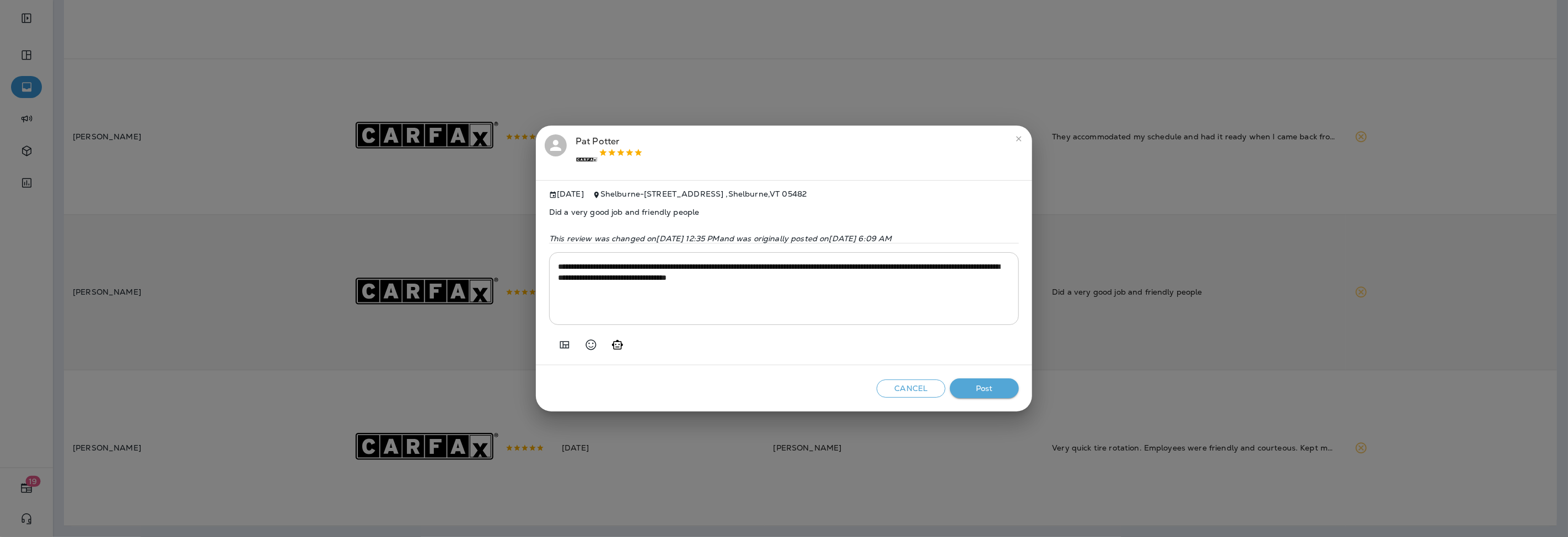
click at [990, 390] on button "Post" at bounding box center [984, 388] width 69 height 20
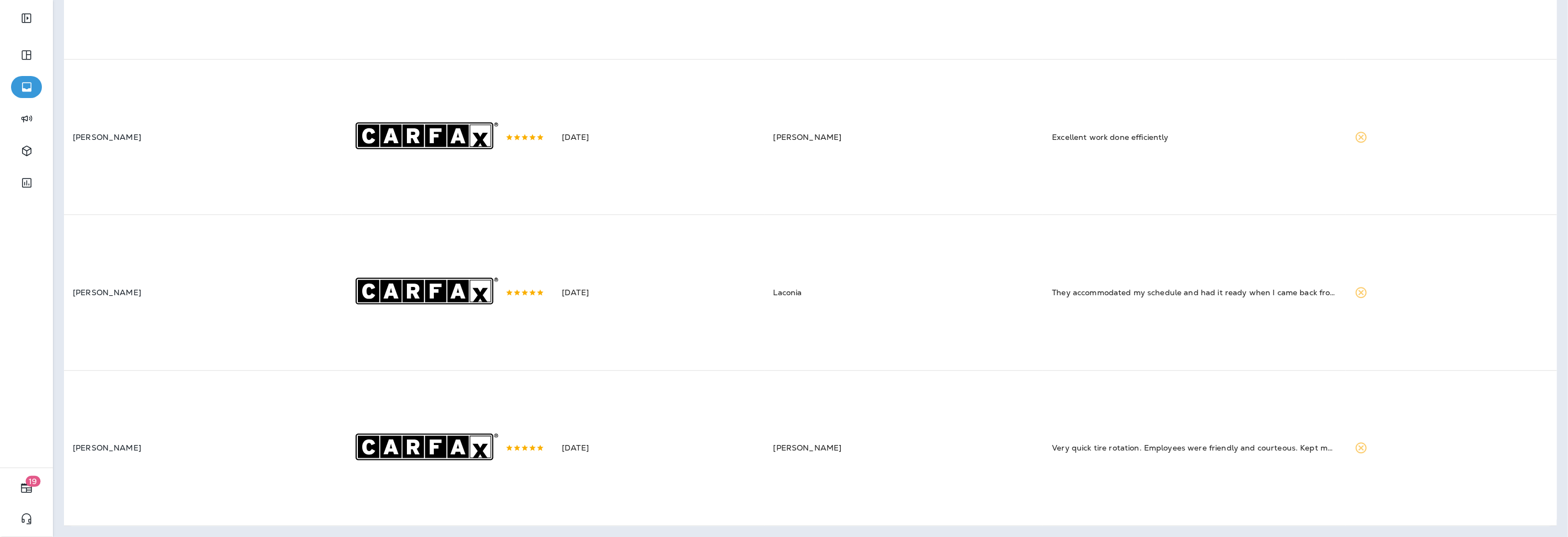
scroll to position [2560, 0]
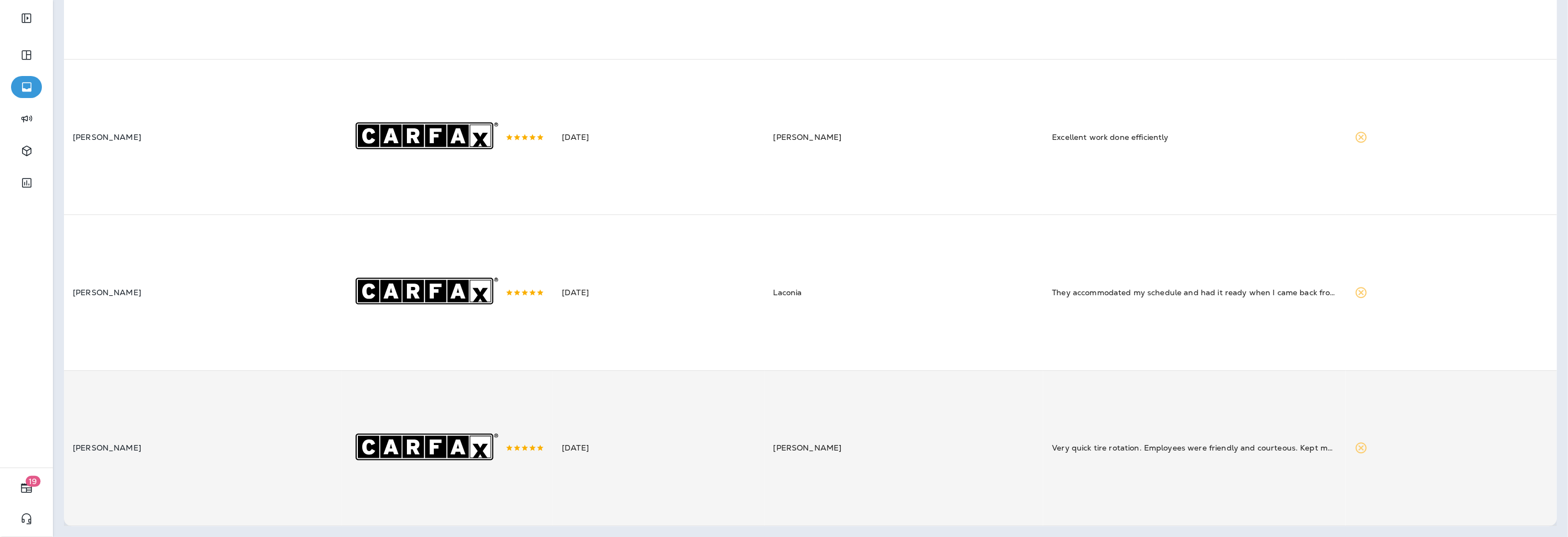
click at [282, 428] on td "[PERSON_NAME]" at bounding box center [203, 448] width 278 height 156
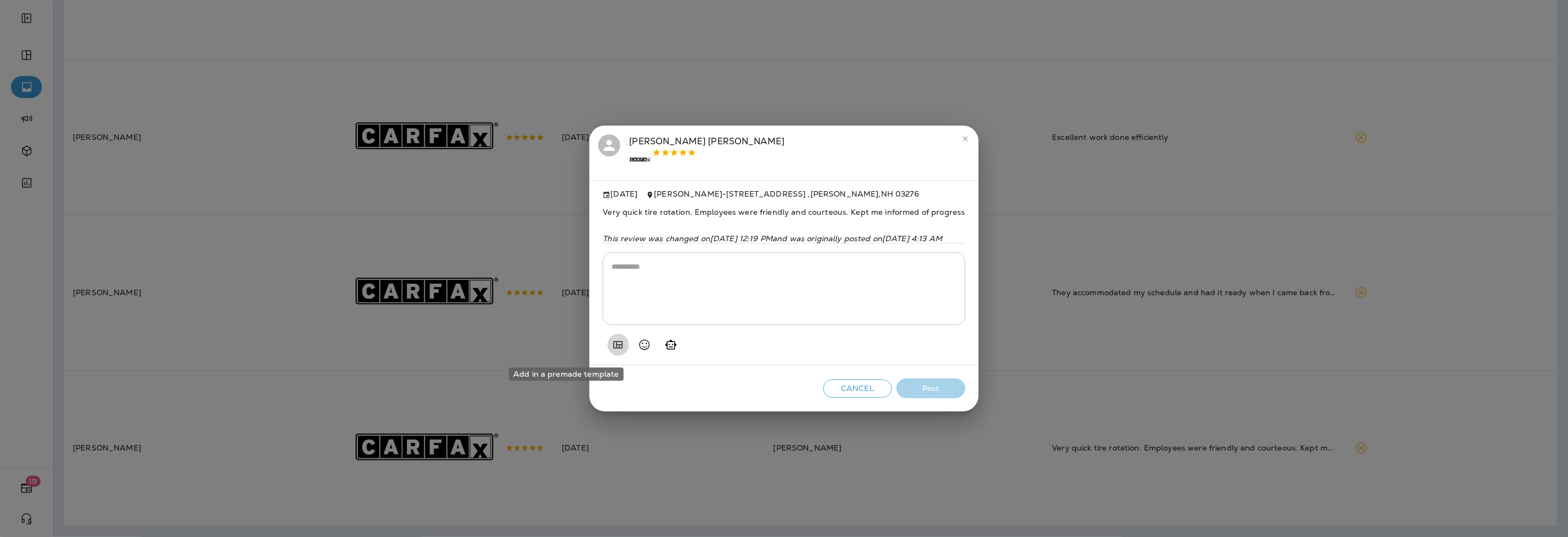
click at [611, 345] on icon "Add in a premade template" at bounding box center [618, 345] width 13 height 13
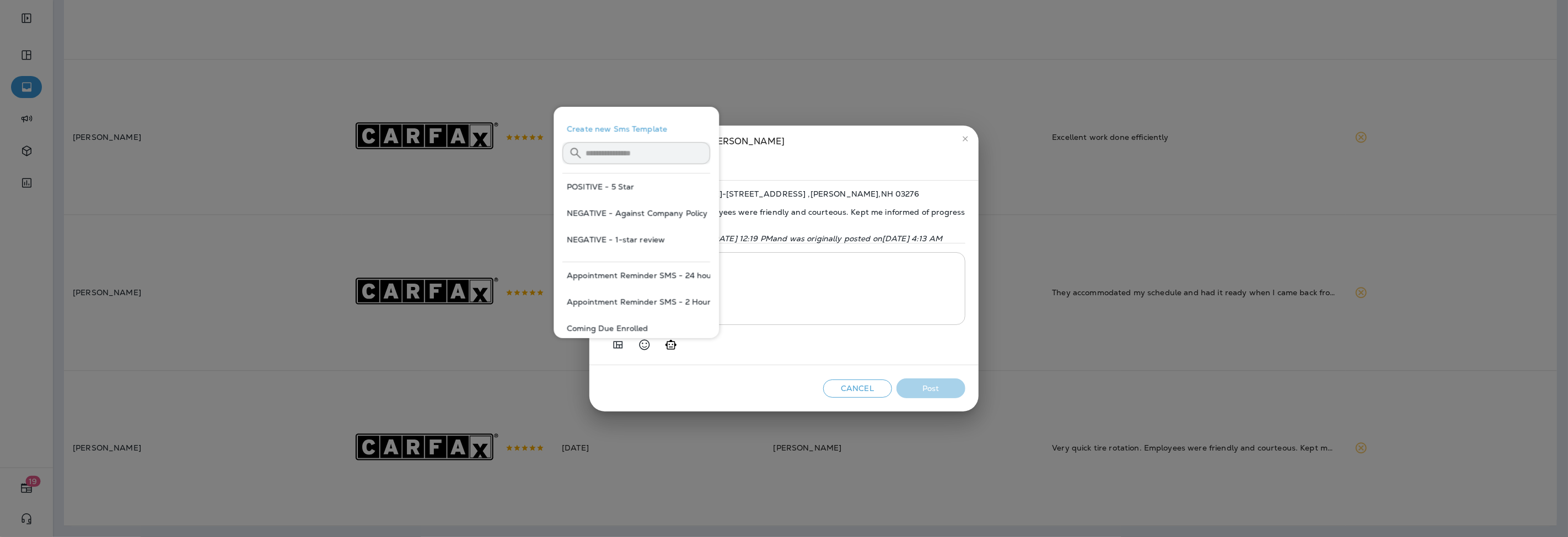
click at [615, 181] on button "POSITIVE - 5 Star" at bounding box center [636, 186] width 148 height 26
type textarea "**********"
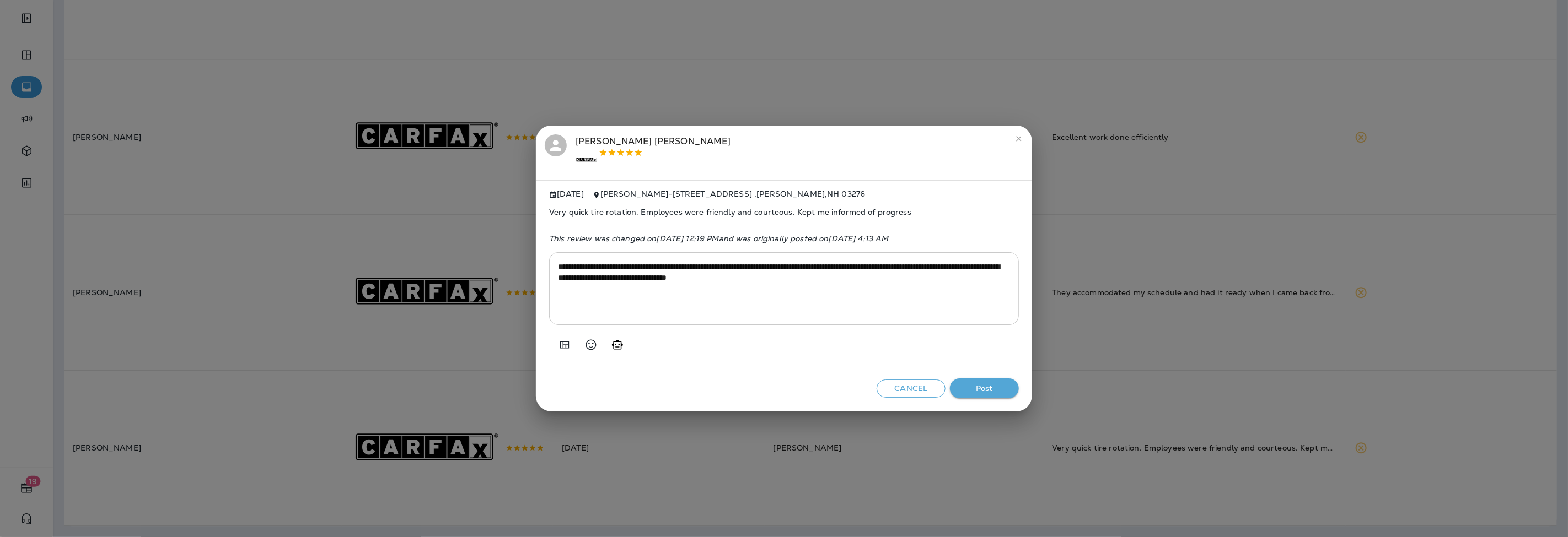
click at [1006, 394] on button "Post" at bounding box center [984, 388] width 69 height 20
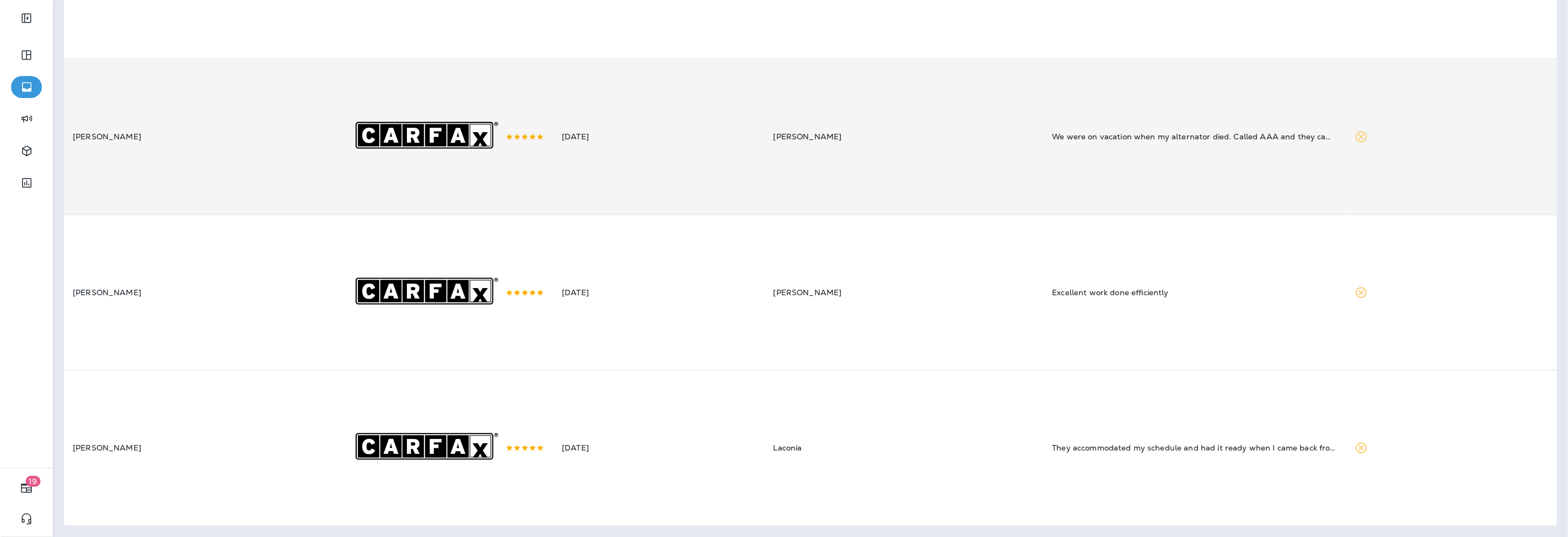
scroll to position [2389, 0]
